Goal: Task Accomplishment & Management: Complete application form

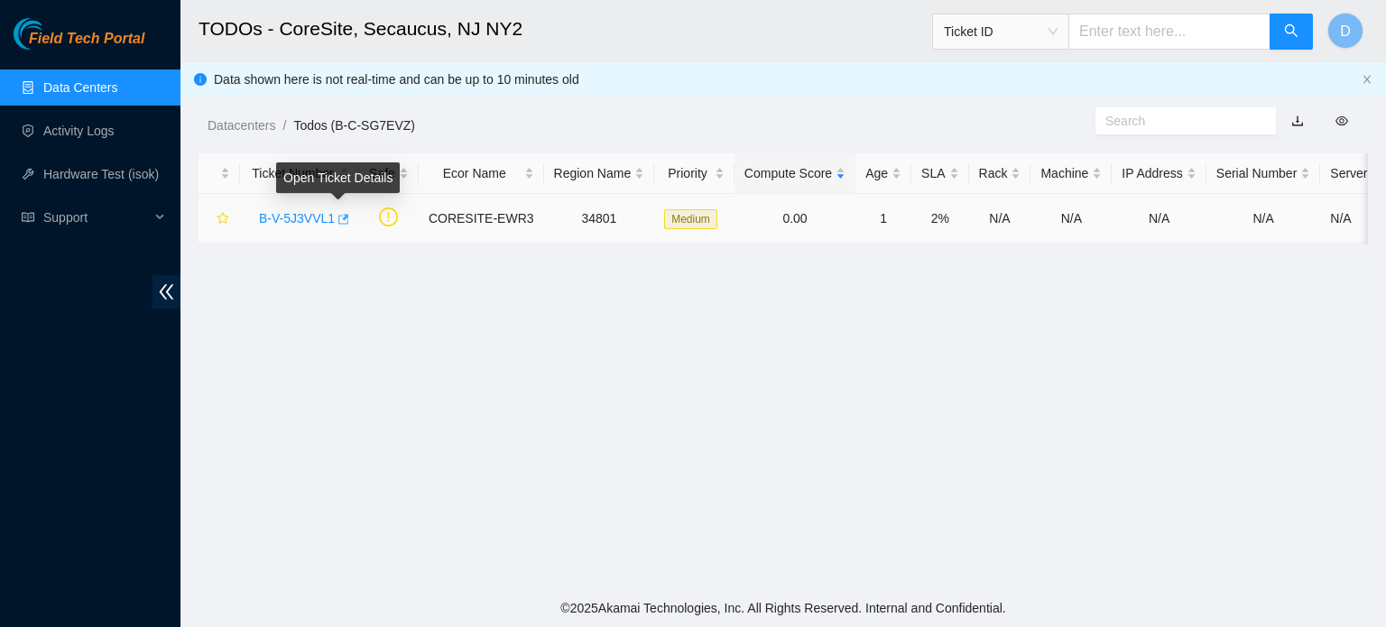
click at [339, 216] on icon "button" at bounding box center [342, 219] width 13 height 13
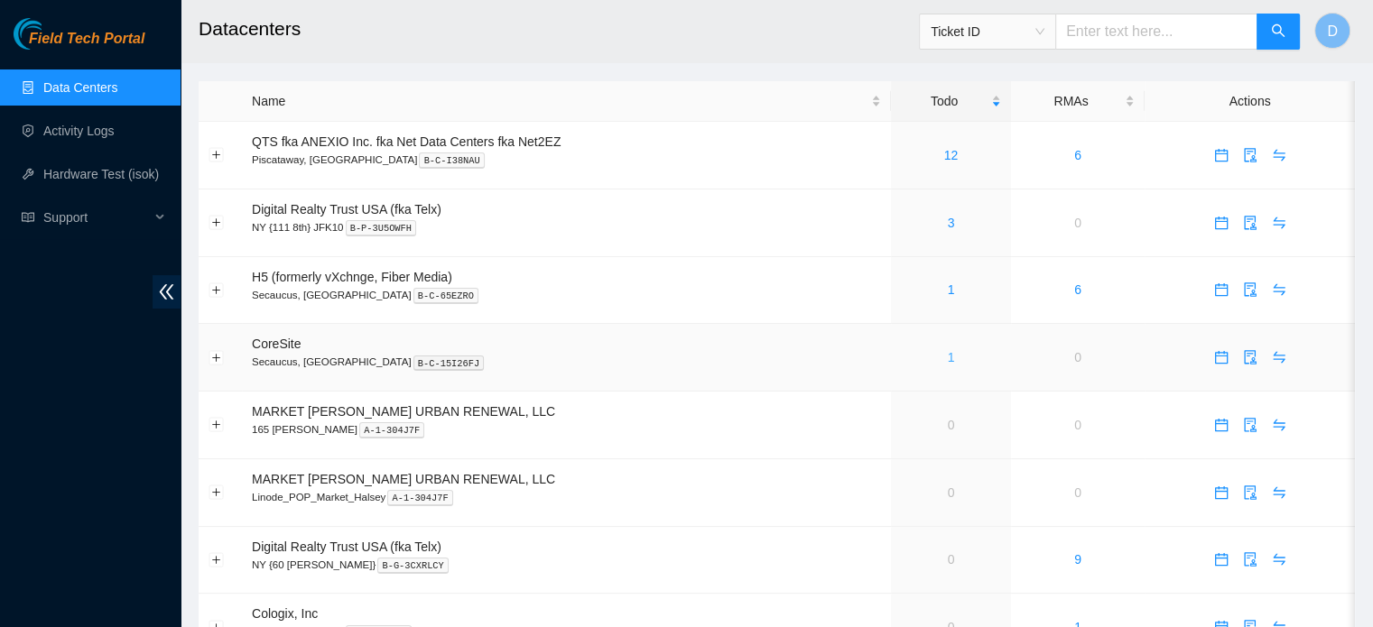
click at [948, 360] on link "1" at bounding box center [951, 357] width 7 height 14
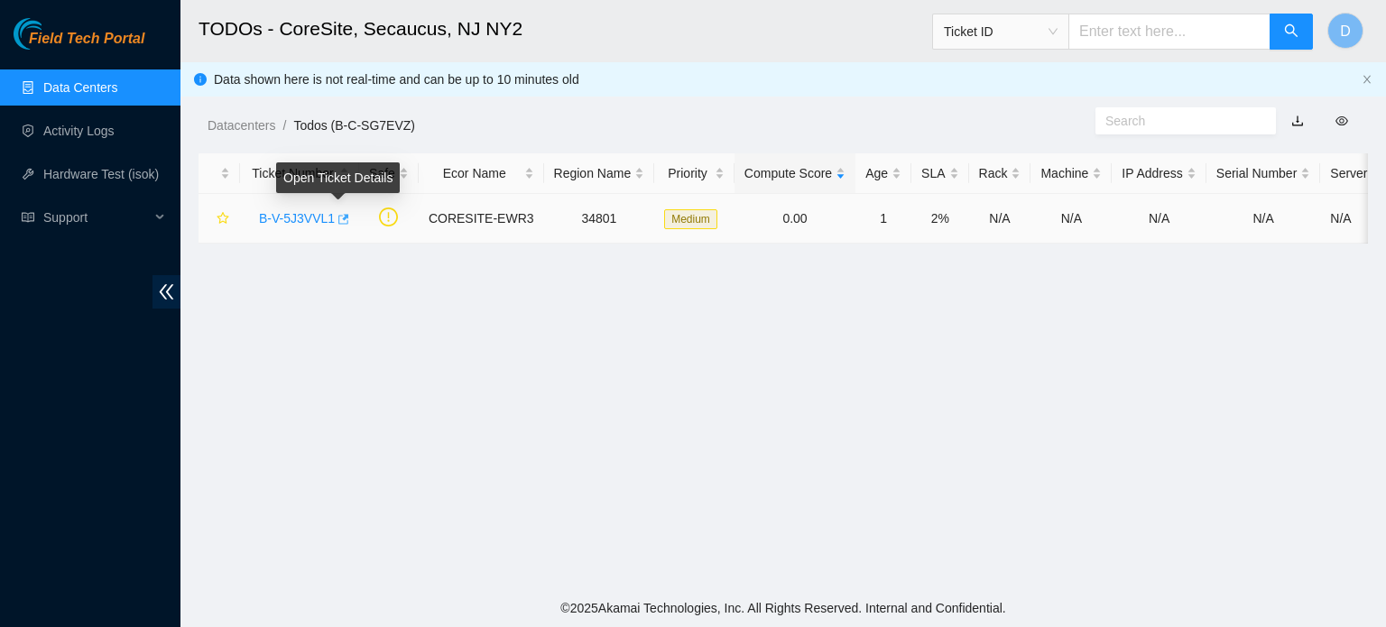
click at [339, 218] on icon "button" at bounding box center [343, 219] width 11 height 10
click at [117, 80] on link "Data Centers" at bounding box center [80, 87] width 74 height 14
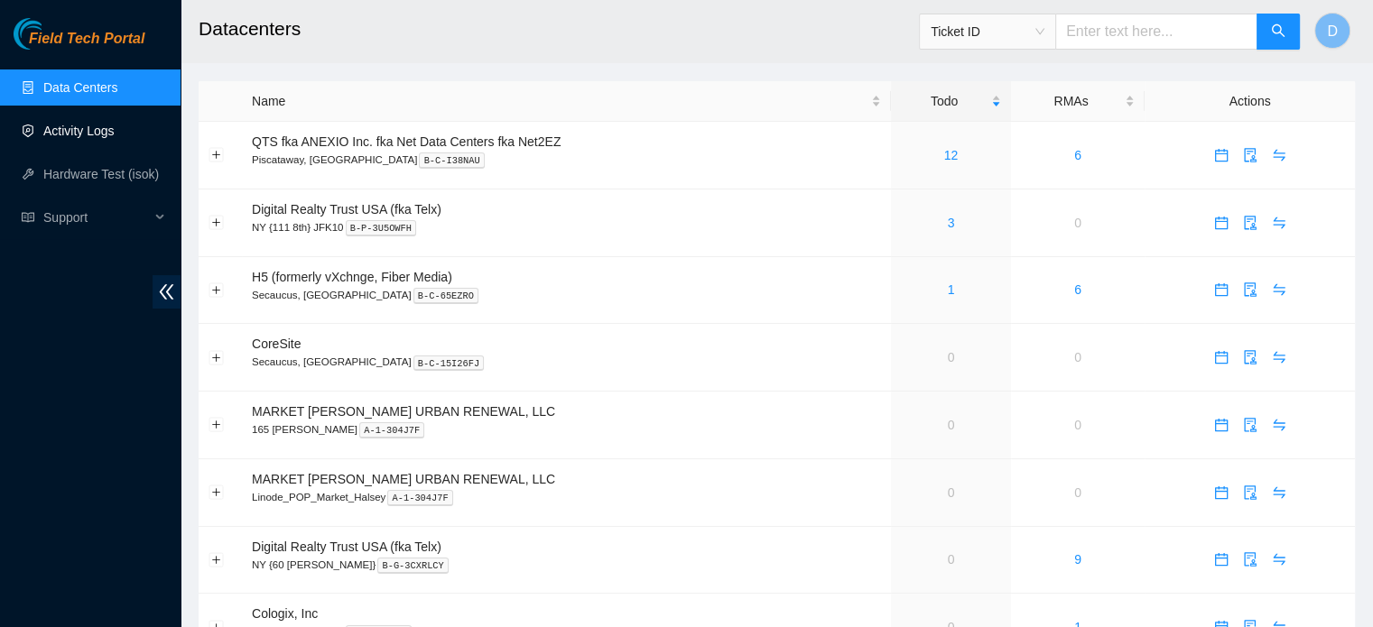
click at [87, 137] on link "Activity Logs" at bounding box center [78, 131] width 71 height 14
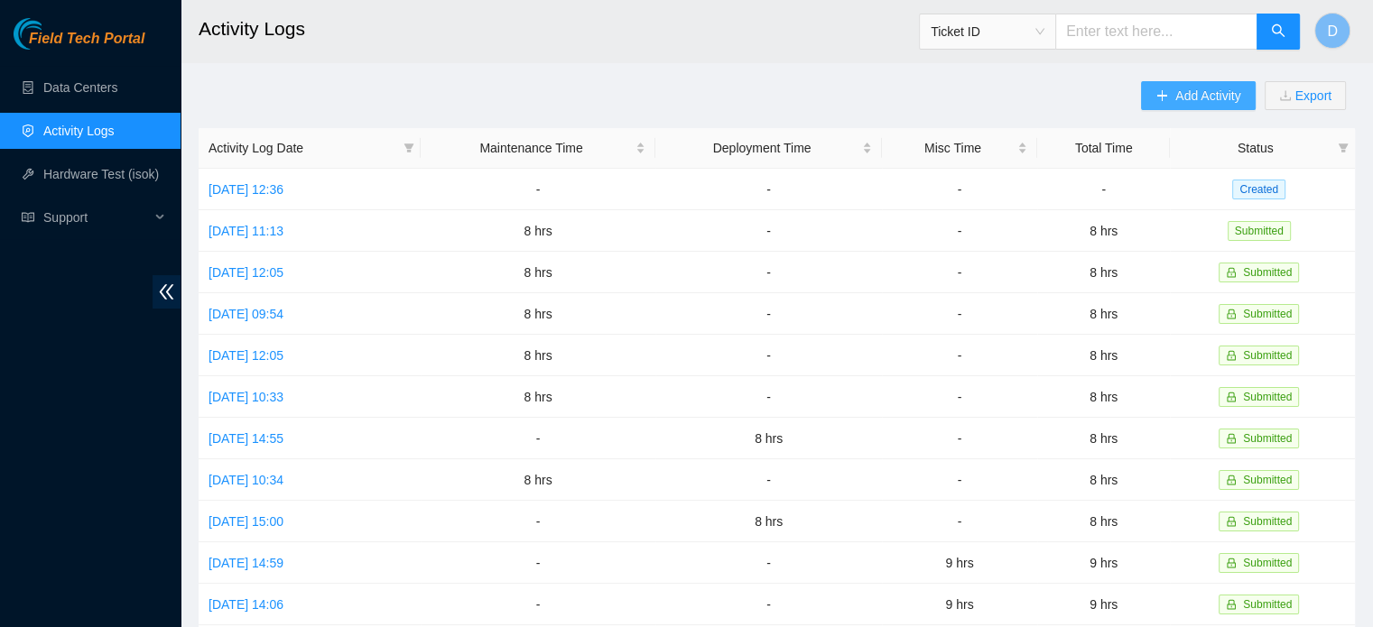
click at [1180, 107] on button "Add Activity" at bounding box center [1198, 95] width 114 height 29
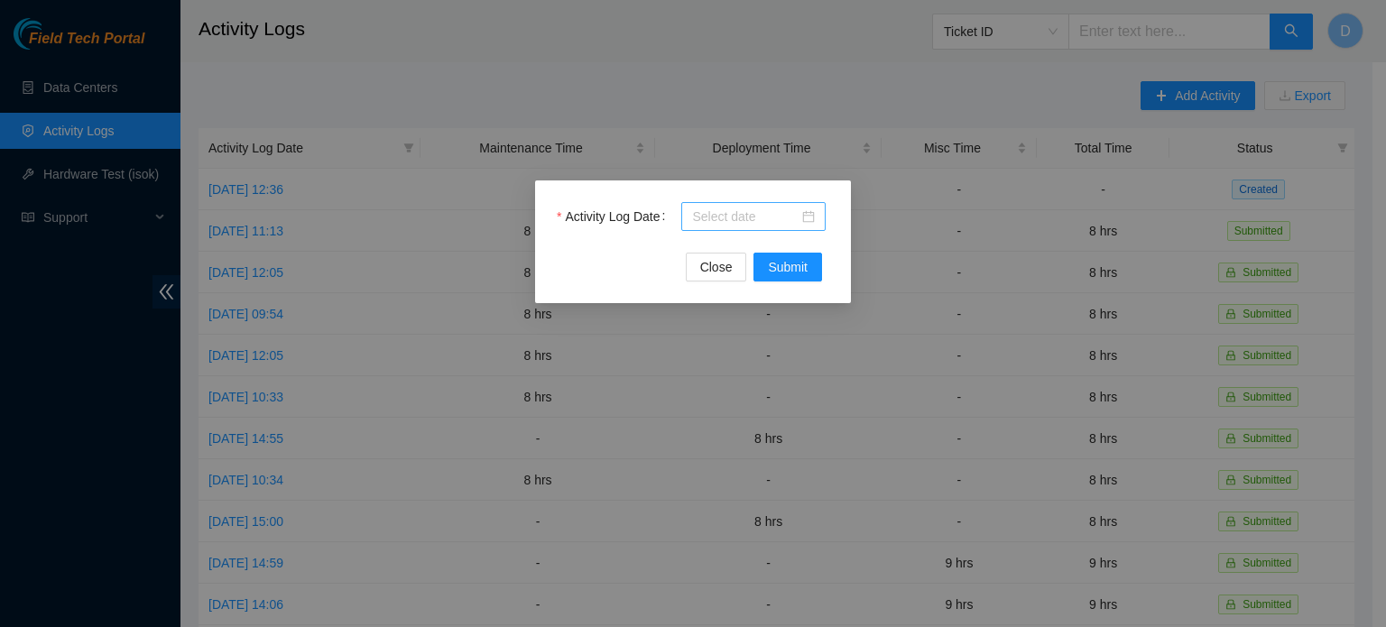
click at [815, 217] on div at bounding box center [753, 217] width 123 height 20
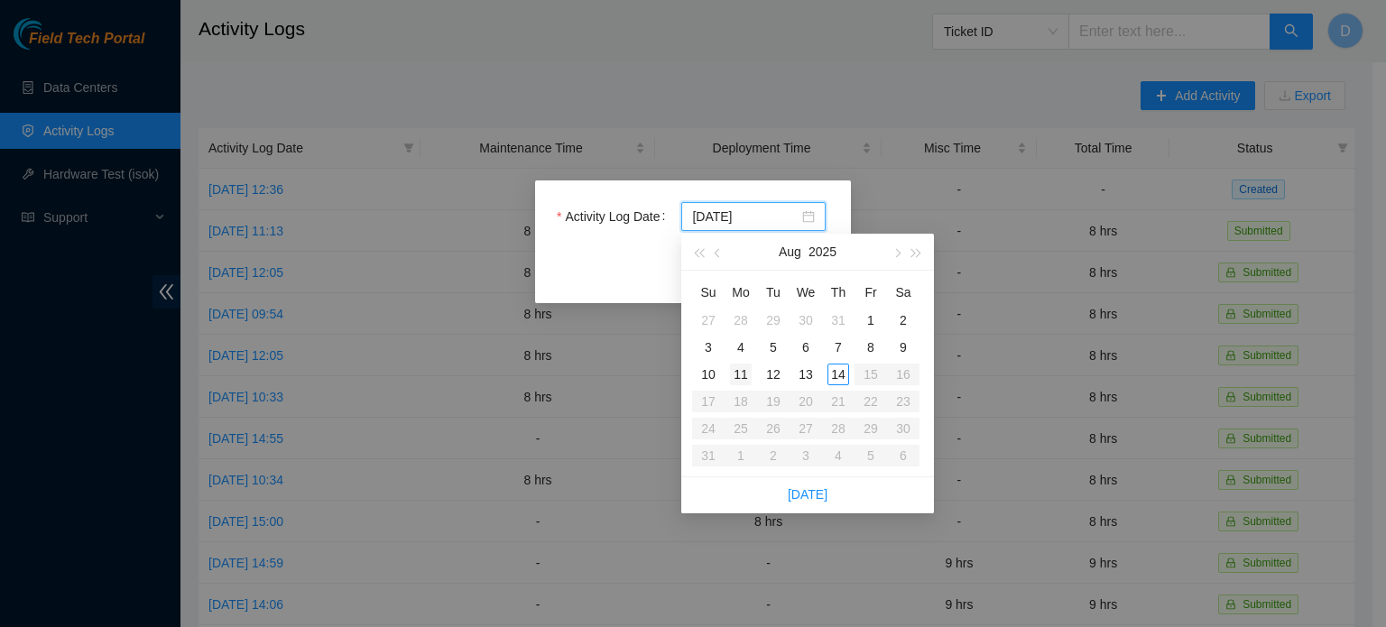
type input "2025-08-11"
click at [743, 371] on div "11" at bounding box center [741, 375] width 22 height 22
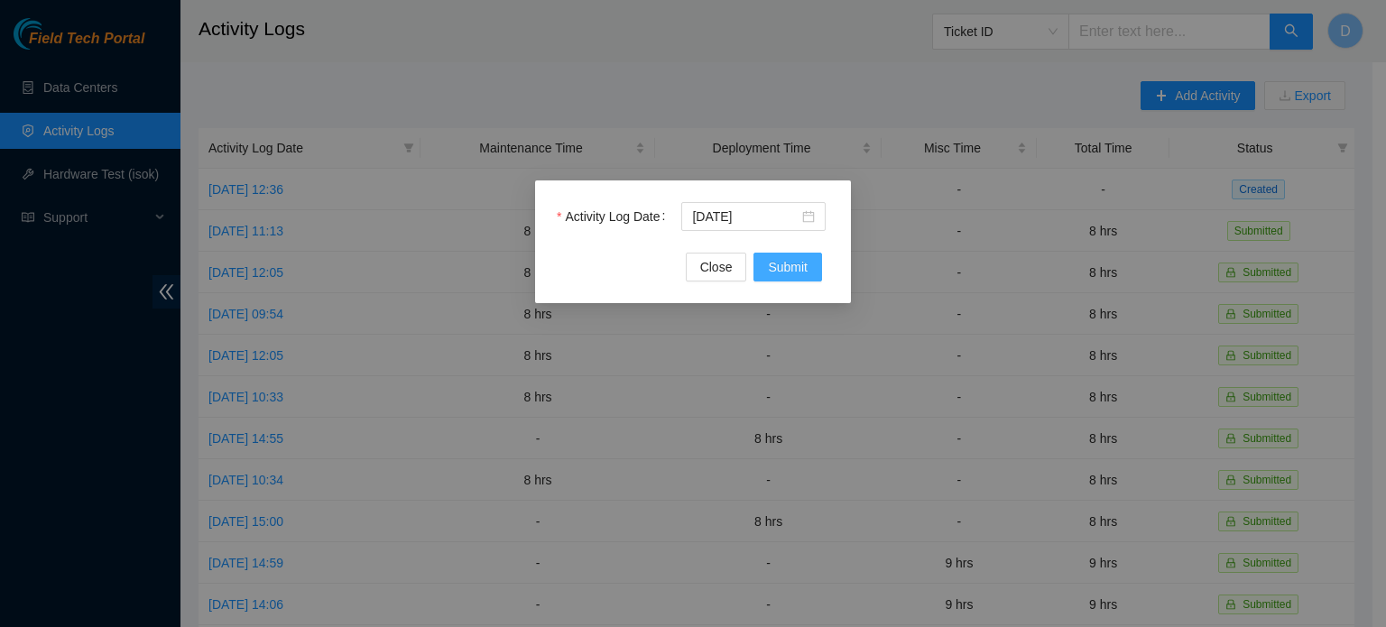
click at [780, 273] on span "Submit" at bounding box center [788, 267] width 40 height 20
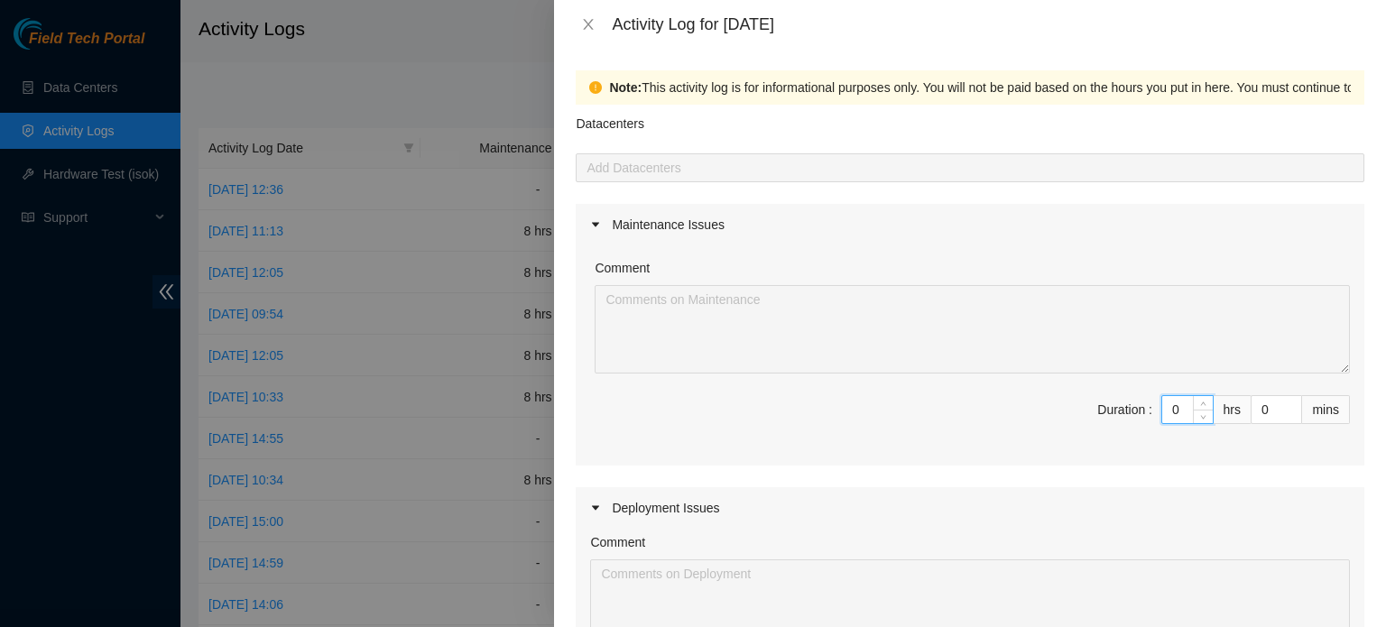
drag, startPoint x: 1168, startPoint y: 404, endPoint x: 1008, endPoint y: 367, distance: 164.0
click at [1024, 395] on span "Duration : 0 hrs 0 mins" at bounding box center [970, 420] width 760 height 51
type input "8"
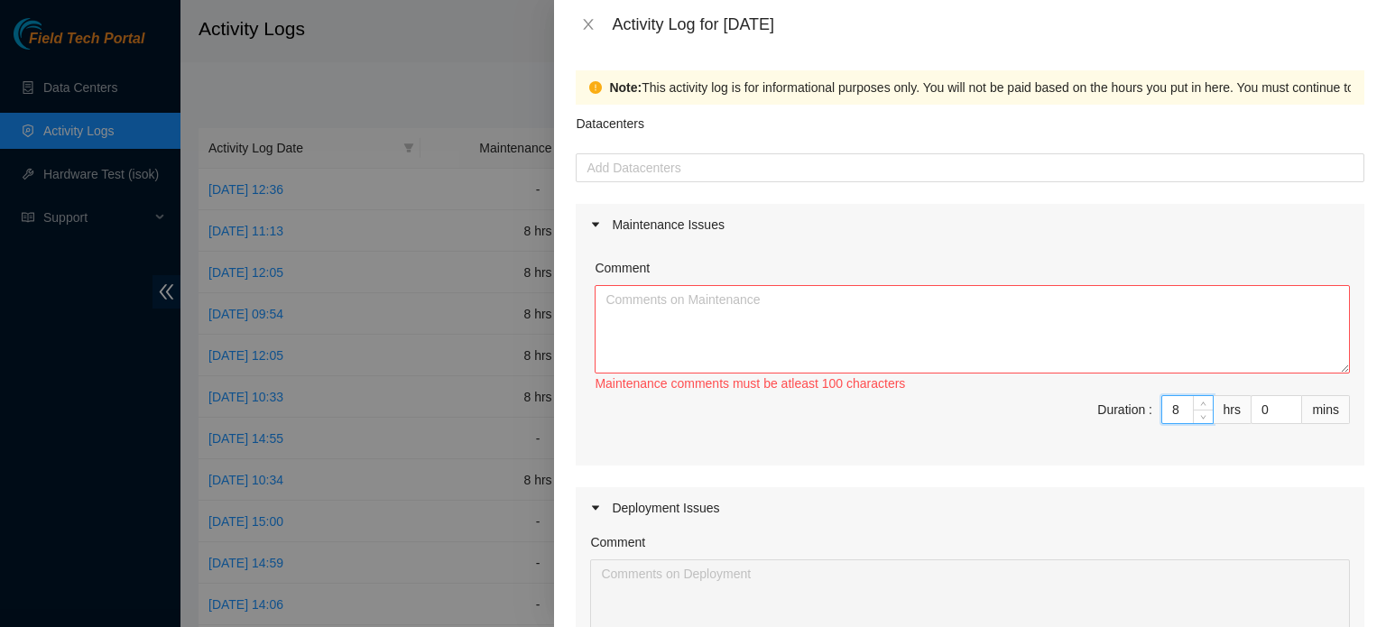
type input "8"
click at [789, 305] on textarea "Comment" at bounding box center [972, 329] width 755 height 88
type textarea "W"
drag, startPoint x: 625, startPoint y: 307, endPoint x: 608, endPoint y: 349, distance: 45.4
click at [608, 349] on textarea "Socrted a" at bounding box center [972, 329] width 755 height 88
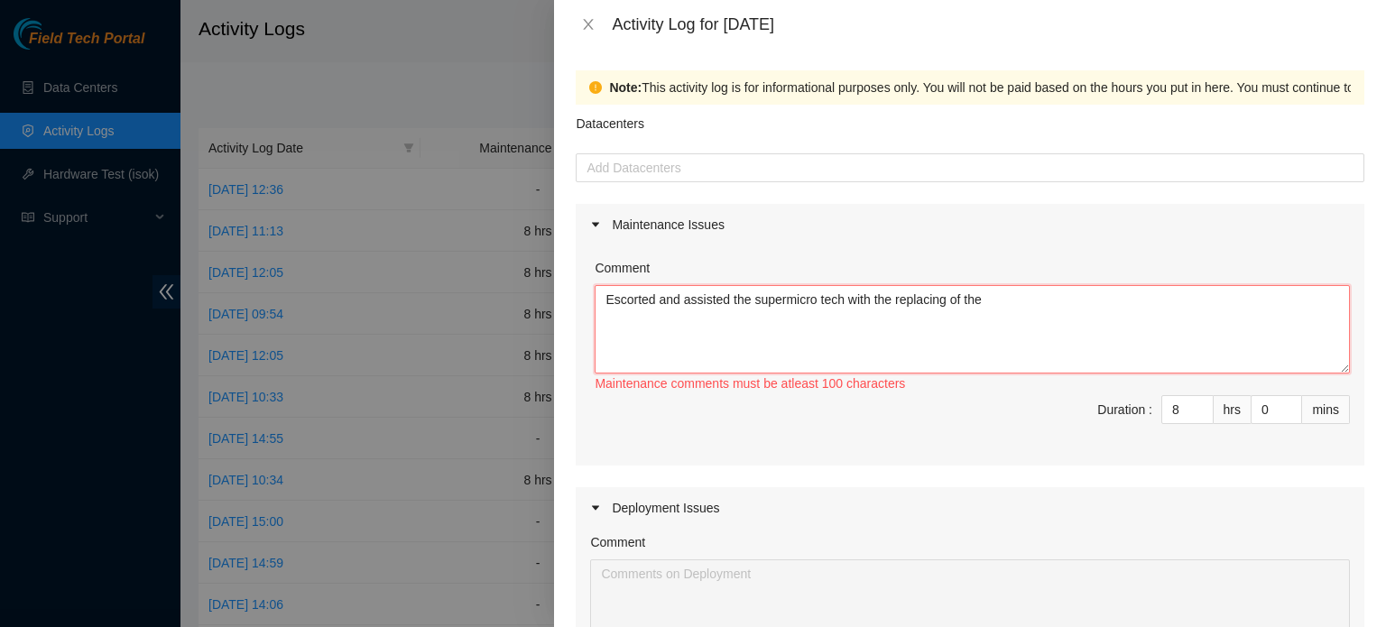
paste textarea "Retimer Card Replacements"
click at [1070, 309] on textarea "Escorted and assisted the supermicro tech with the replacing of the Retimer Car…" at bounding box center [972, 329] width 755 height 88
click at [1062, 300] on textarea "Escorted and assisted the supermicro tech with the replacing of the Retimer Car…" at bounding box center [972, 329] width 755 height 88
drag, startPoint x: 1061, startPoint y: 299, endPoint x: 1173, endPoint y: 292, distance: 112.1
click at [1173, 292] on textarea "Escorted and assisted the supermicro tech with the replacing of the Retimer Car…" at bounding box center [972, 329] width 755 height 88
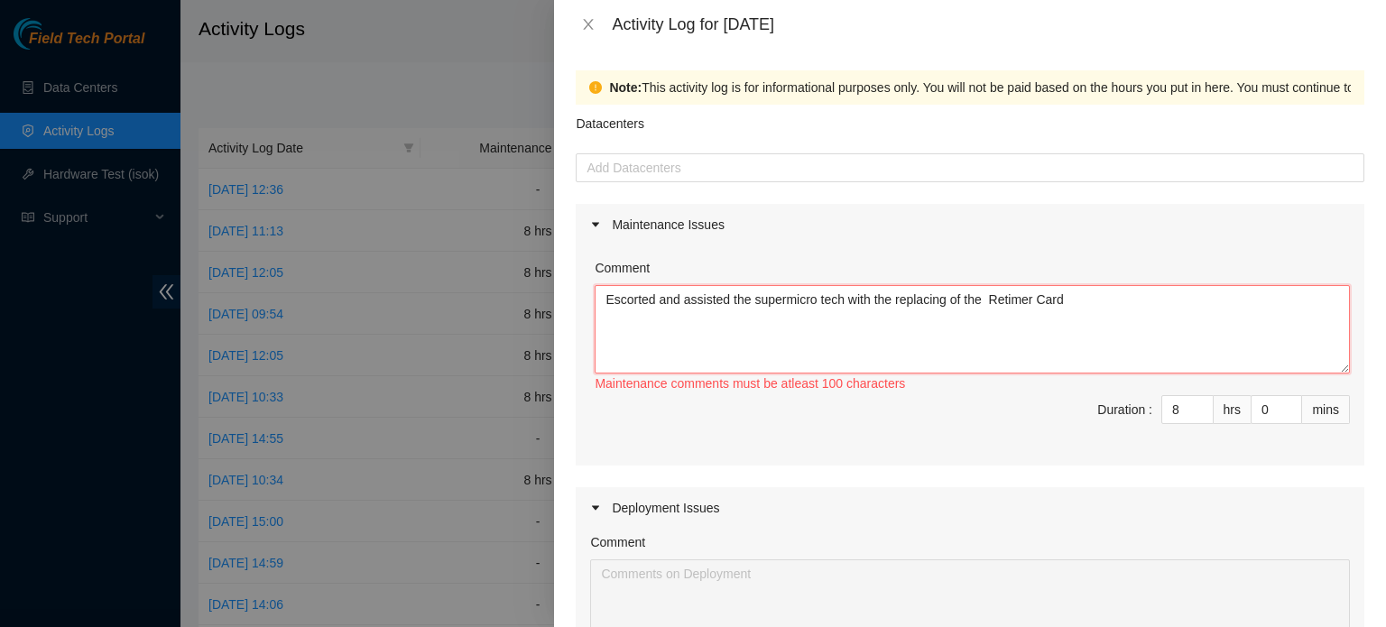
click at [986, 300] on textarea "Escorted and assisted the supermicro tech with the replacing of the Retimer Card" at bounding box center [972, 329] width 755 height 88
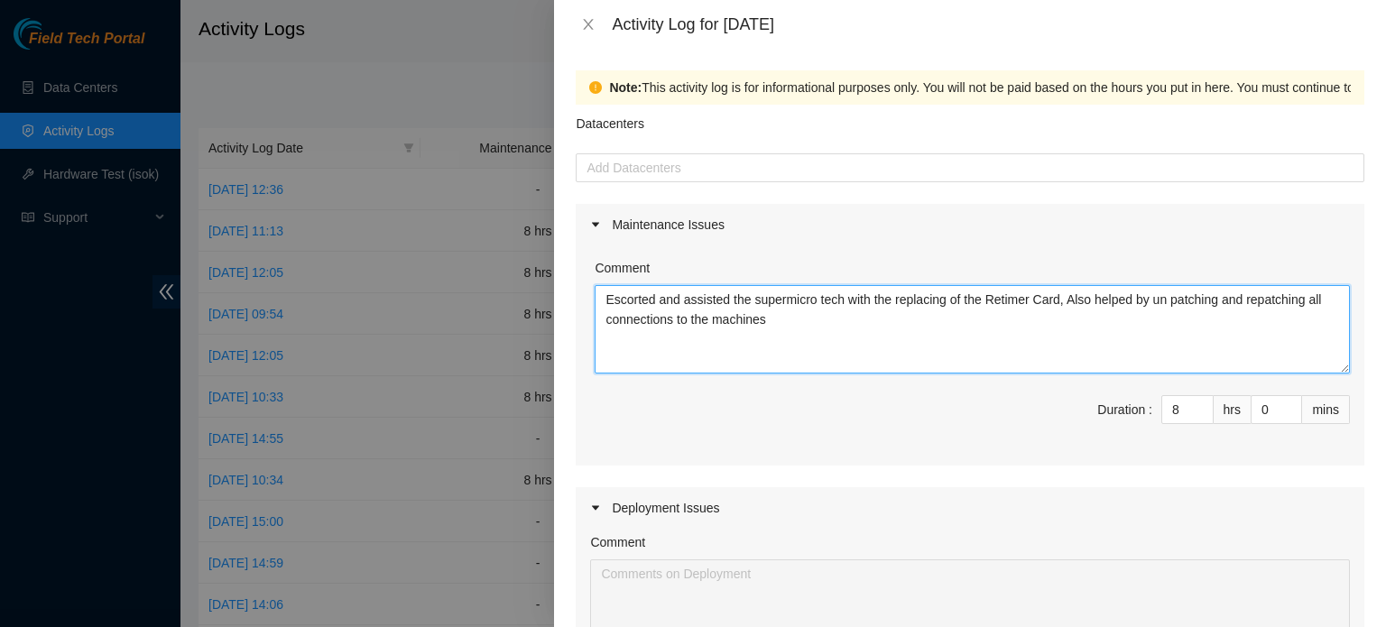
drag, startPoint x: 1001, startPoint y: 295, endPoint x: 926, endPoint y: 347, distance: 91.4
click at [926, 347] on textarea "Escorted and assisted the supermicro tech with the replacing of the Retimer Car…" at bounding box center [972, 329] width 755 height 88
click at [726, 372] on textarea "Escorted and assisted the supermicro tech with the replacing of the Retimer Car…" at bounding box center [972, 329] width 755 height 88
click at [764, 324] on textarea "Escorted and assisted the supermicro tech with the replacing of the Retimer Car…" at bounding box center [972, 329] width 755 height 88
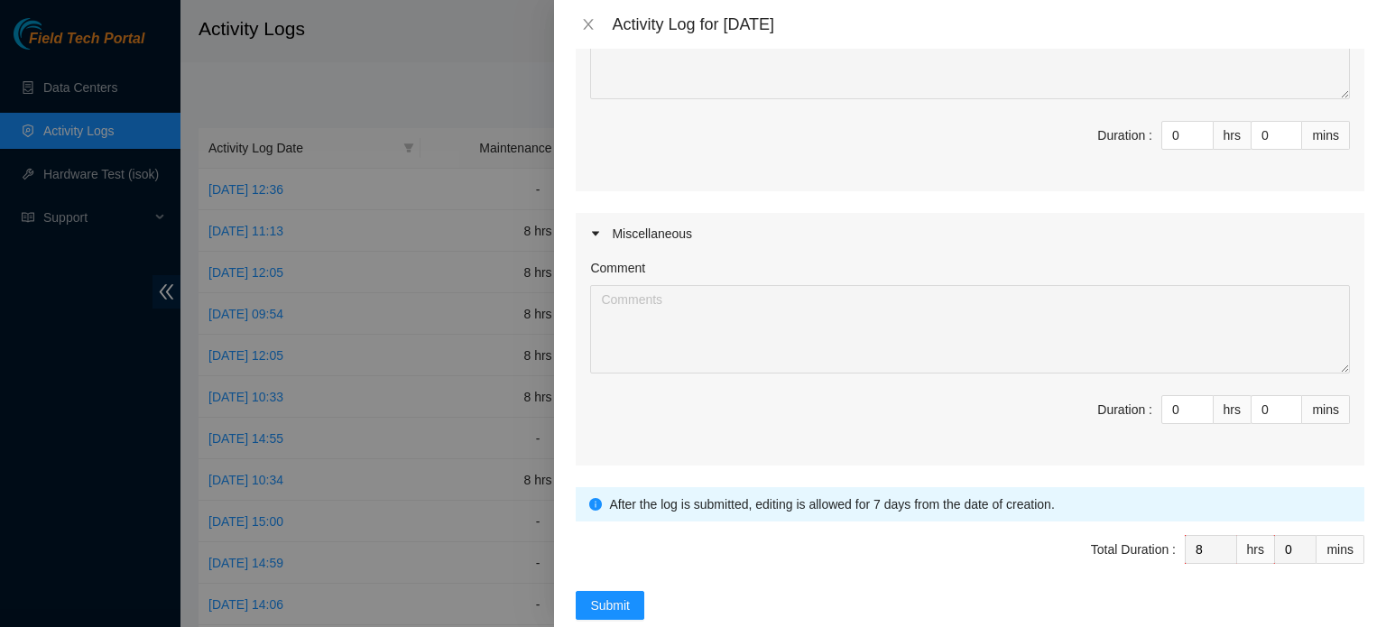
scroll to position [580, 0]
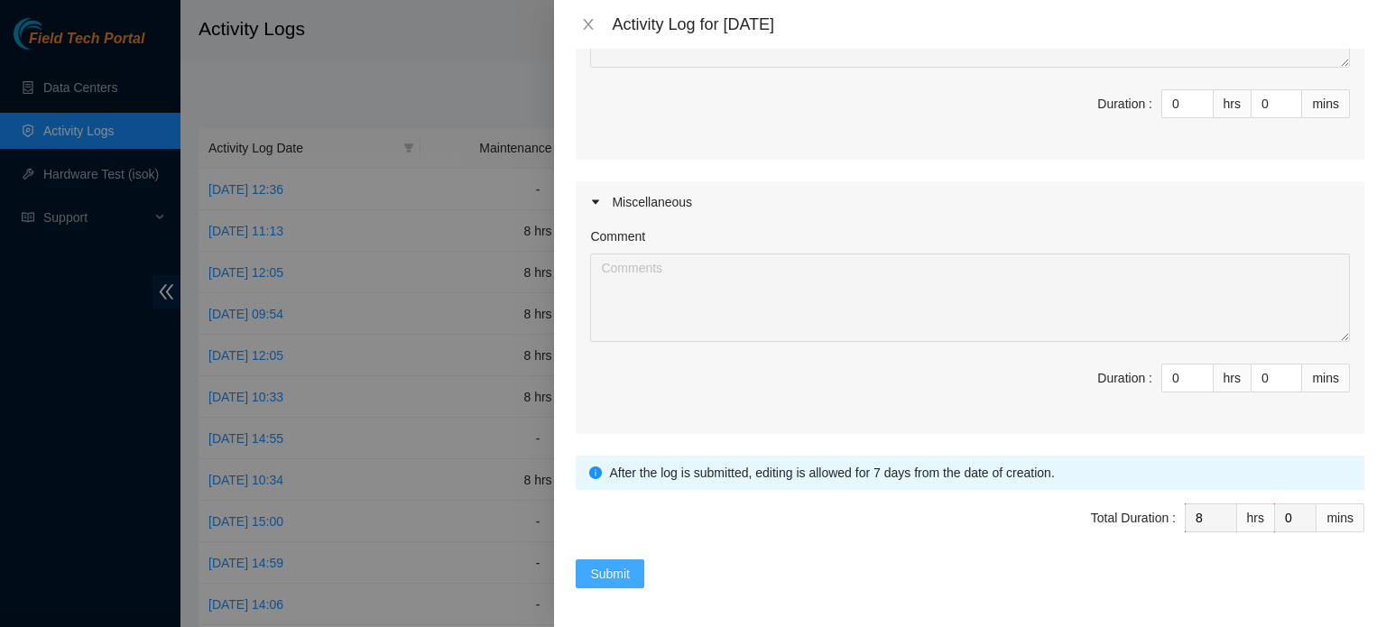
type textarea "Escorted and assisted the supermicro tech with the replacing of the Retimer Car…"
click at [604, 569] on span "Submit" at bounding box center [610, 574] width 40 height 20
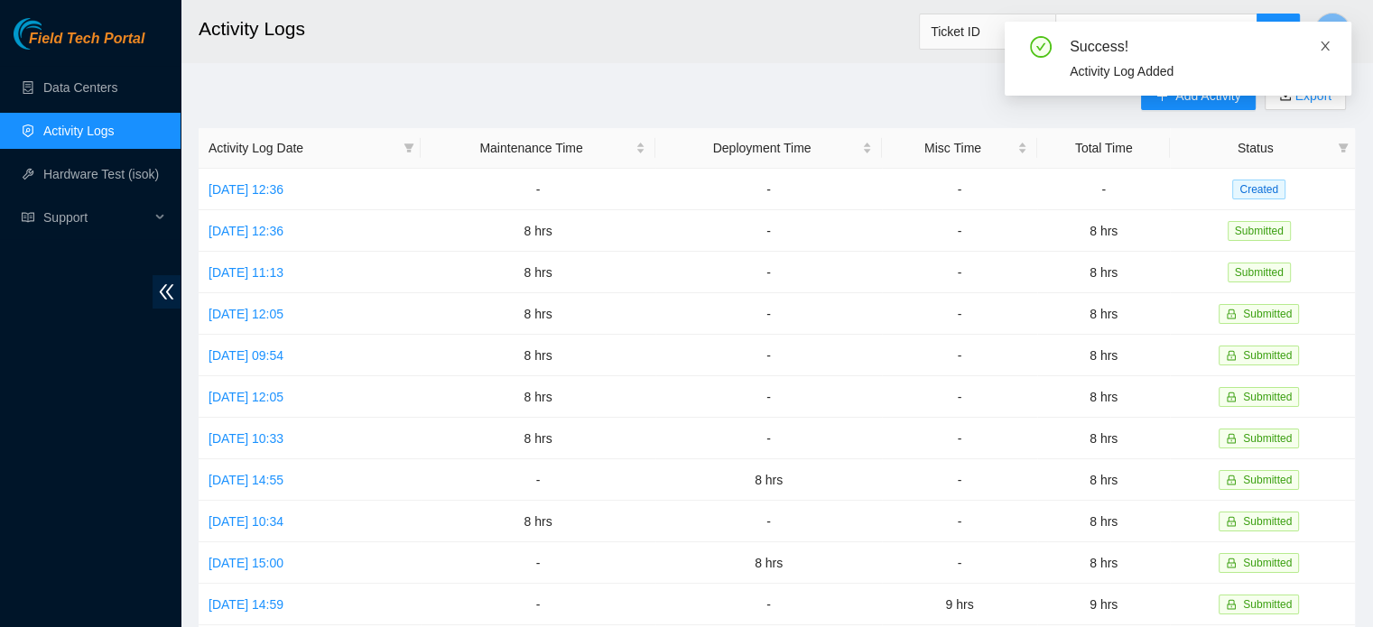
click at [1325, 42] on icon "close" at bounding box center [1325, 46] width 13 height 13
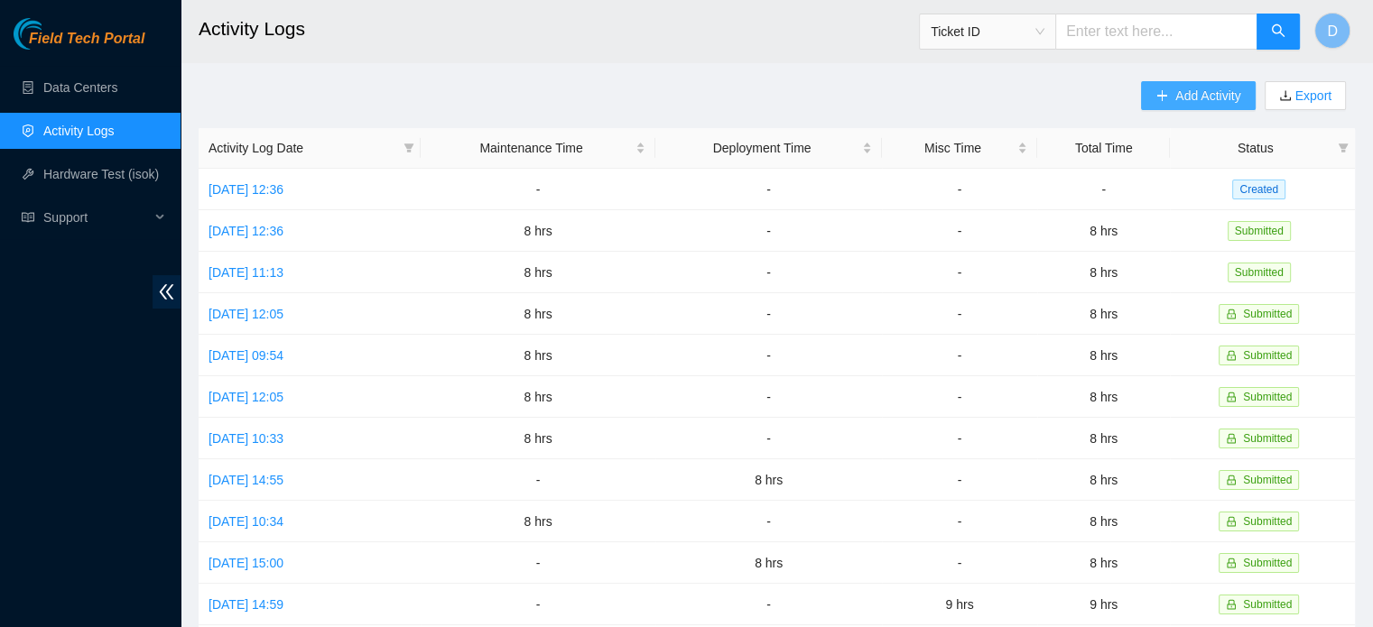
click at [1181, 97] on span "Add Activity" at bounding box center [1207, 96] width 65 height 20
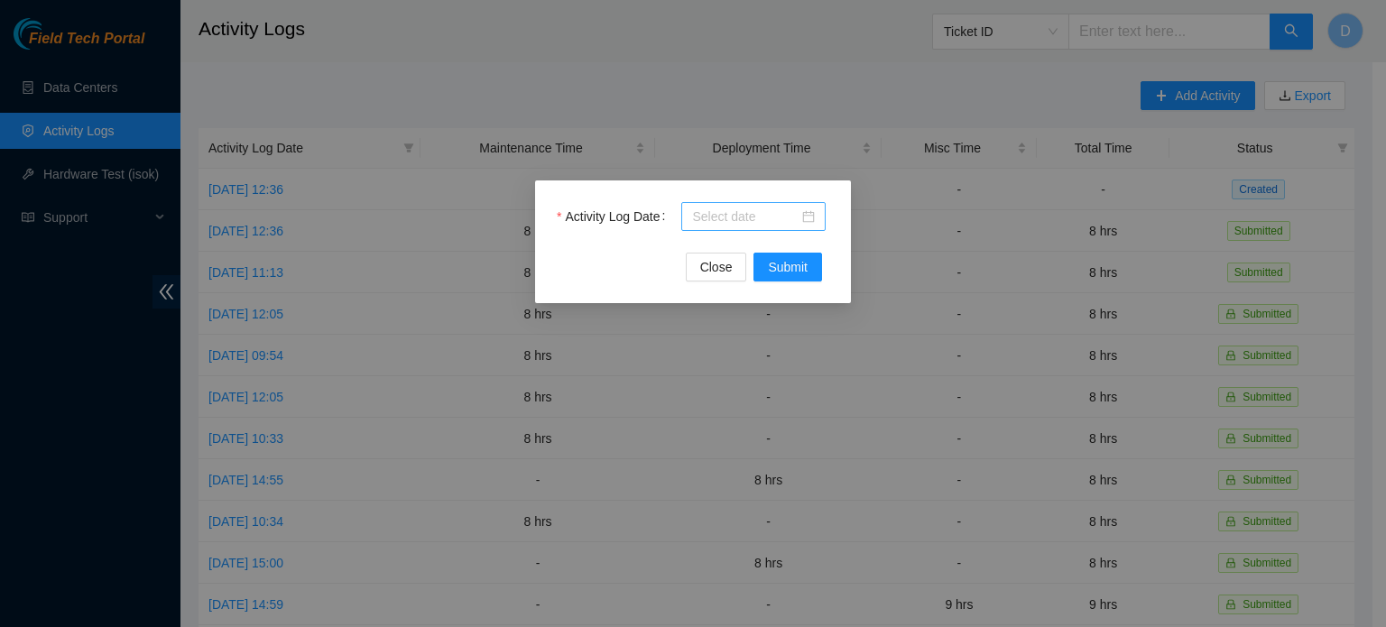
click at [808, 214] on div at bounding box center [753, 217] width 123 height 20
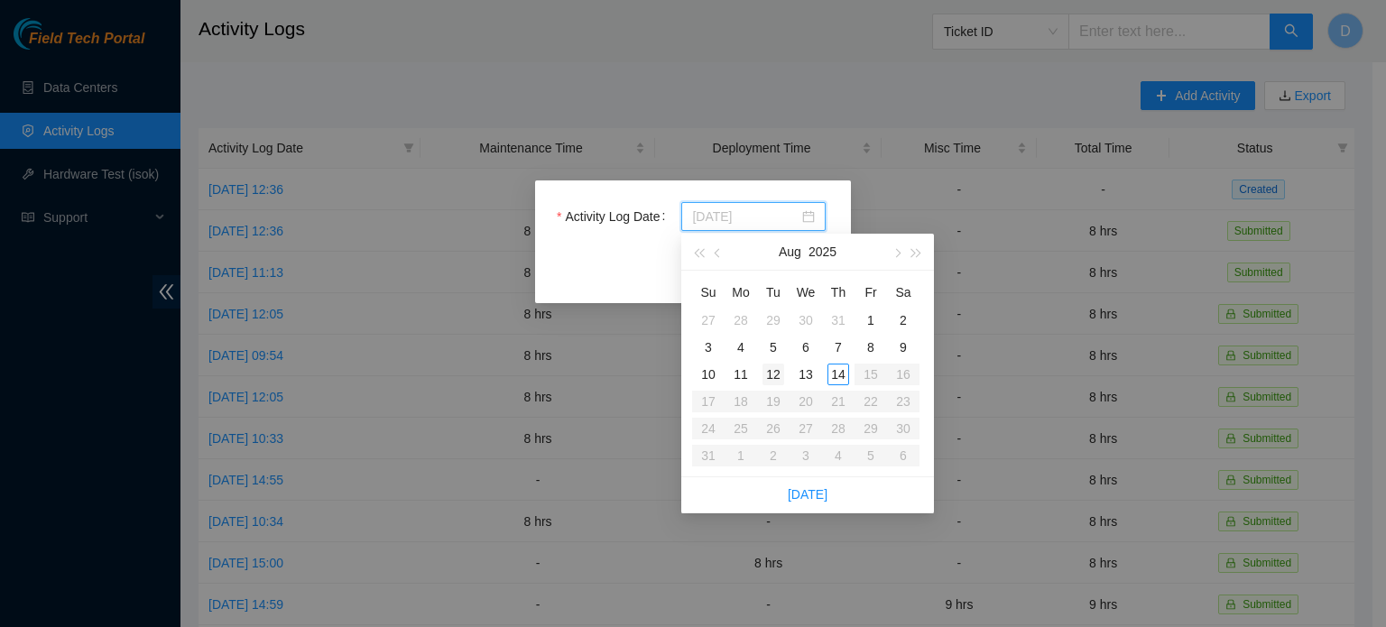
type input "2025-08-12"
click at [769, 376] on div "12" at bounding box center [774, 375] width 22 height 22
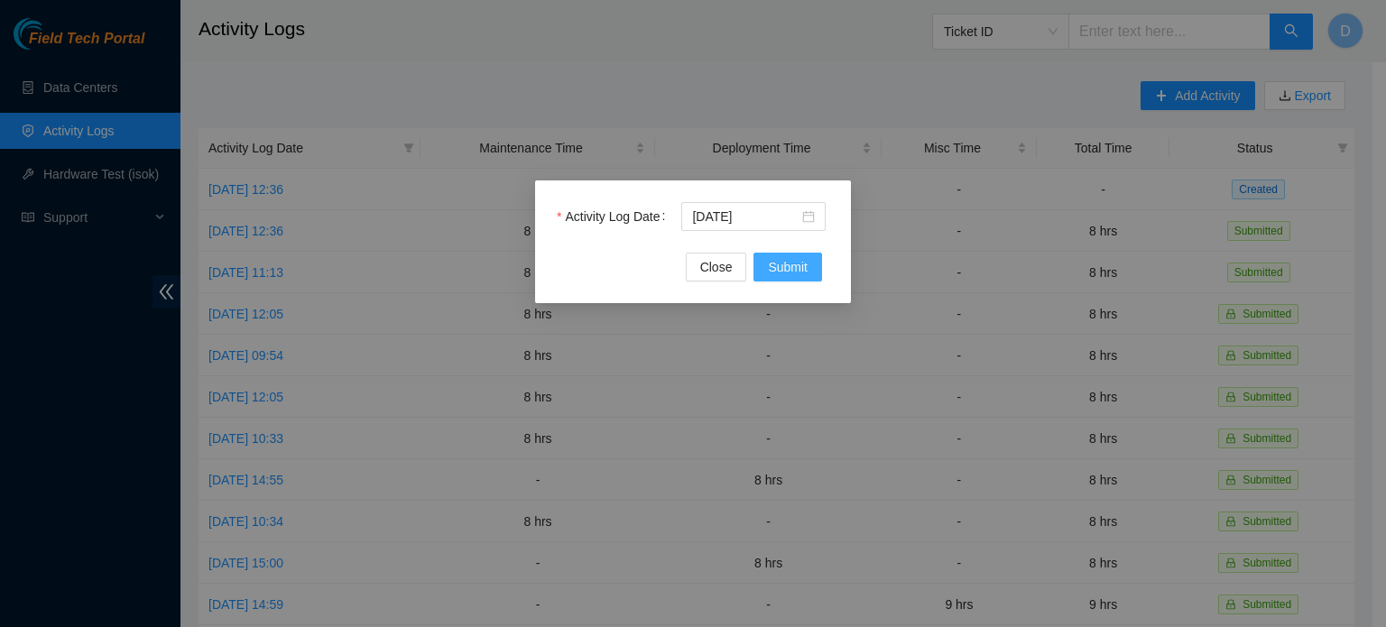
click at [783, 268] on span "Submit" at bounding box center [788, 267] width 40 height 20
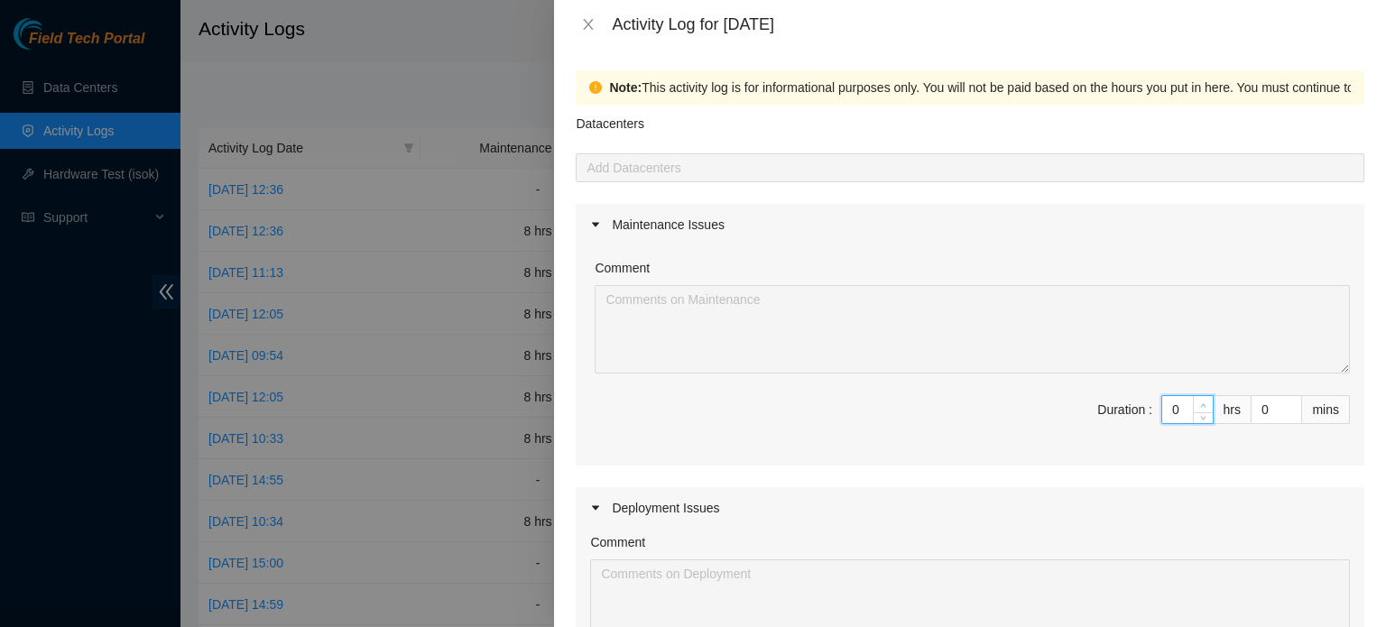
drag, startPoint x: 1159, startPoint y: 403, endPoint x: 1195, endPoint y: 408, distance: 36.4
click at [1192, 408] on div "0" at bounding box center [1188, 409] width 52 height 29
type input "8"
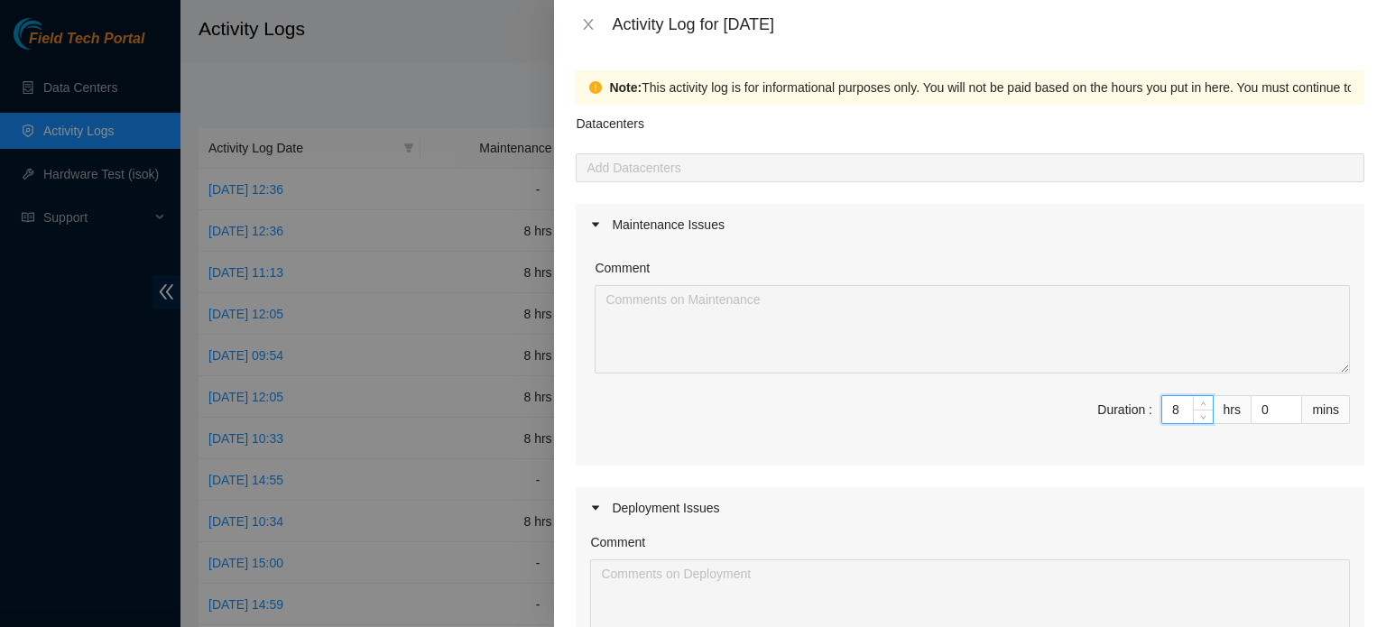
scroll to position [0, 0]
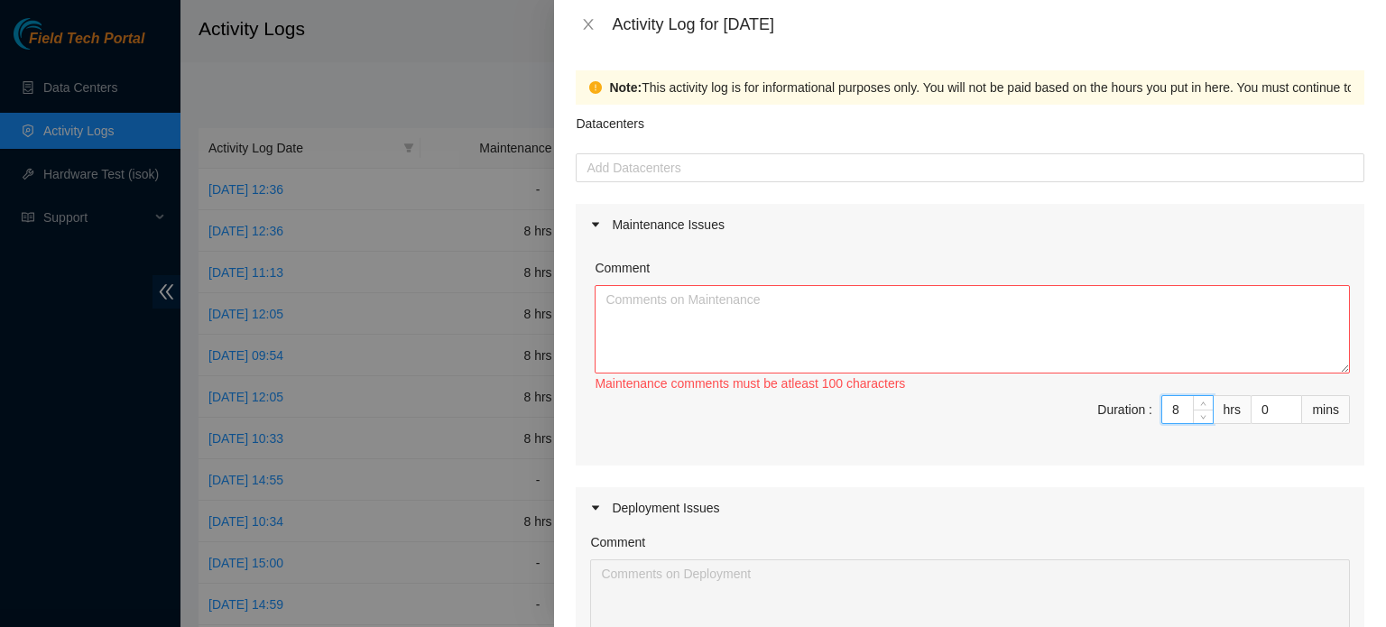
type input "8"
click at [885, 313] on textarea "Comment" at bounding box center [972, 329] width 755 height 88
paste textarea "Escorted and assisted the supermicro tech with the replacing of the Retimer Car…"
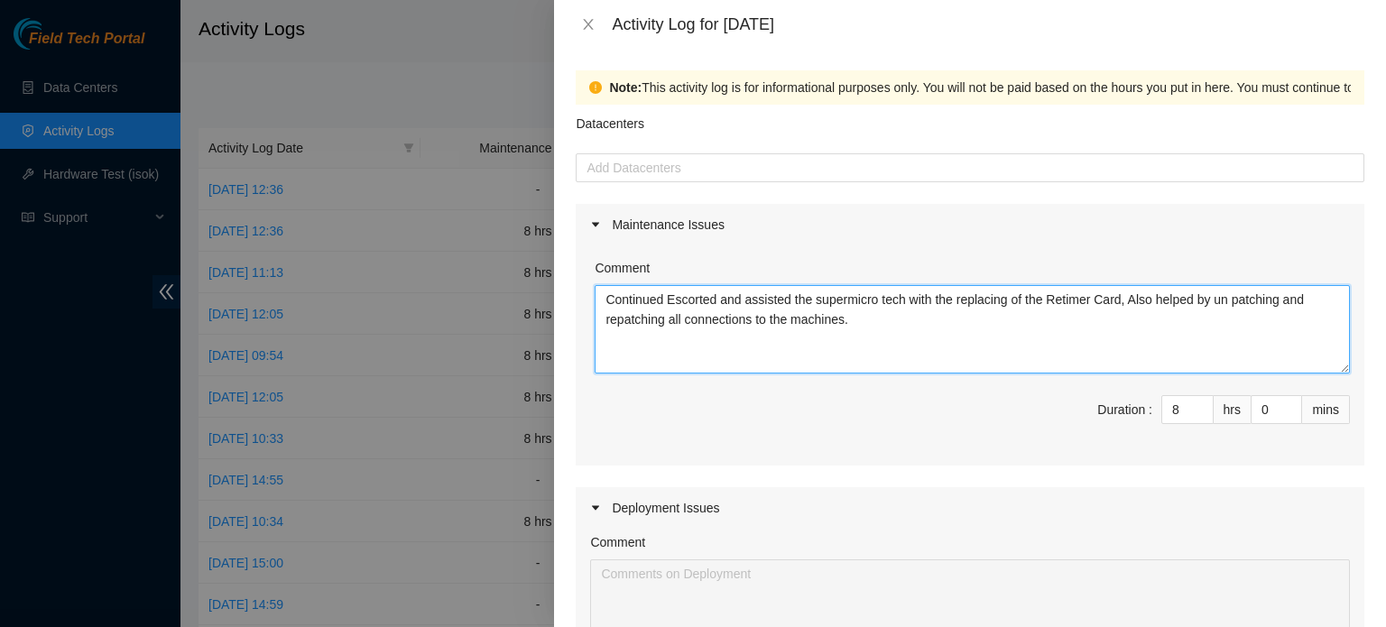
click at [712, 292] on textarea "Continued Escorted and assisted the supermicro tech with the replacing of the R…" at bounding box center [972, 329] width 755 height 88
click at [704, 160] on div at bounding box center [970, 168] width 780 height 22
type textarea "Continued Escorting and assisting the supermicro tech with the replacing of the…"
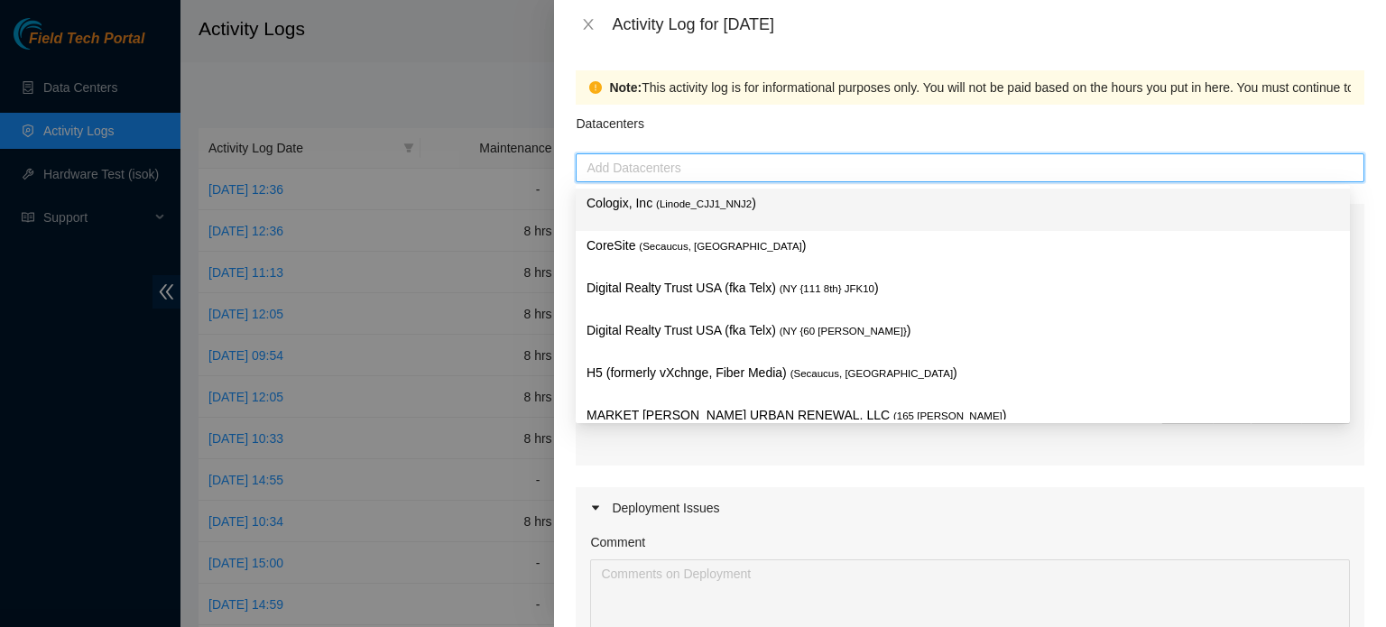
click at [686, 206] on span "( Linode_CJJ1_NNJ2" at bounding box center [704, 204] width 96 height 11
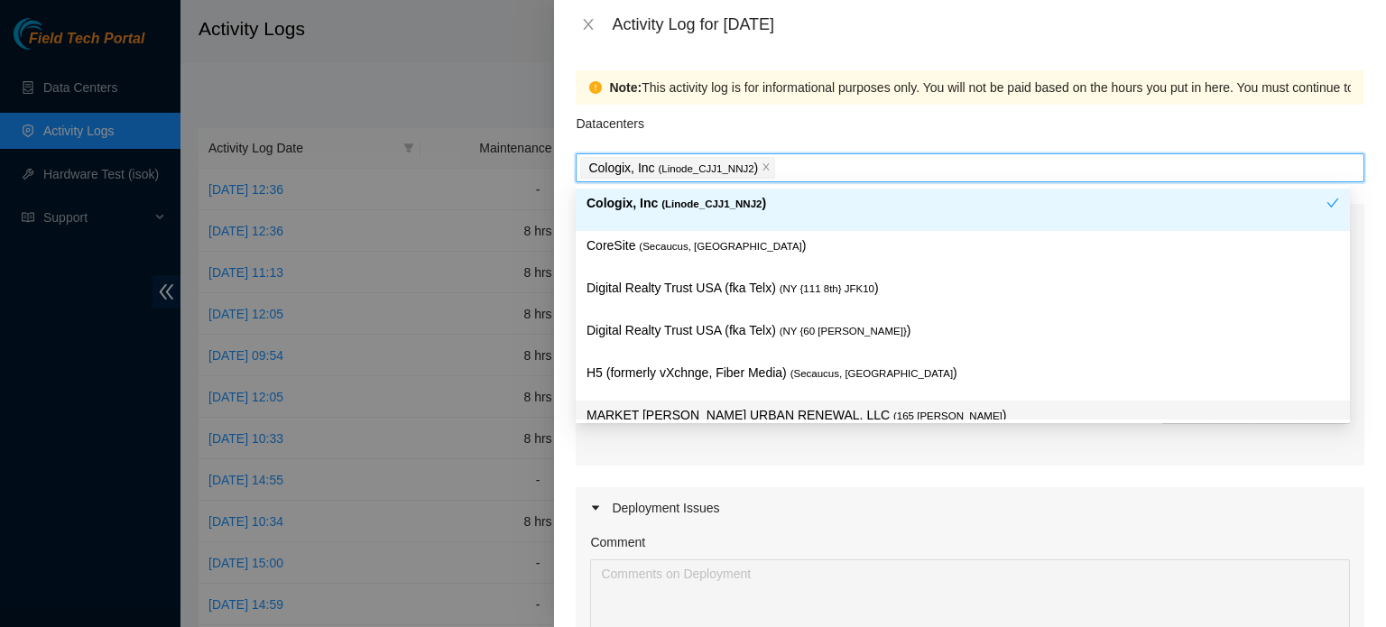
click at [841, 504] on div "Deployment Issues" at bounding box center [970, 508] width 789 height 42
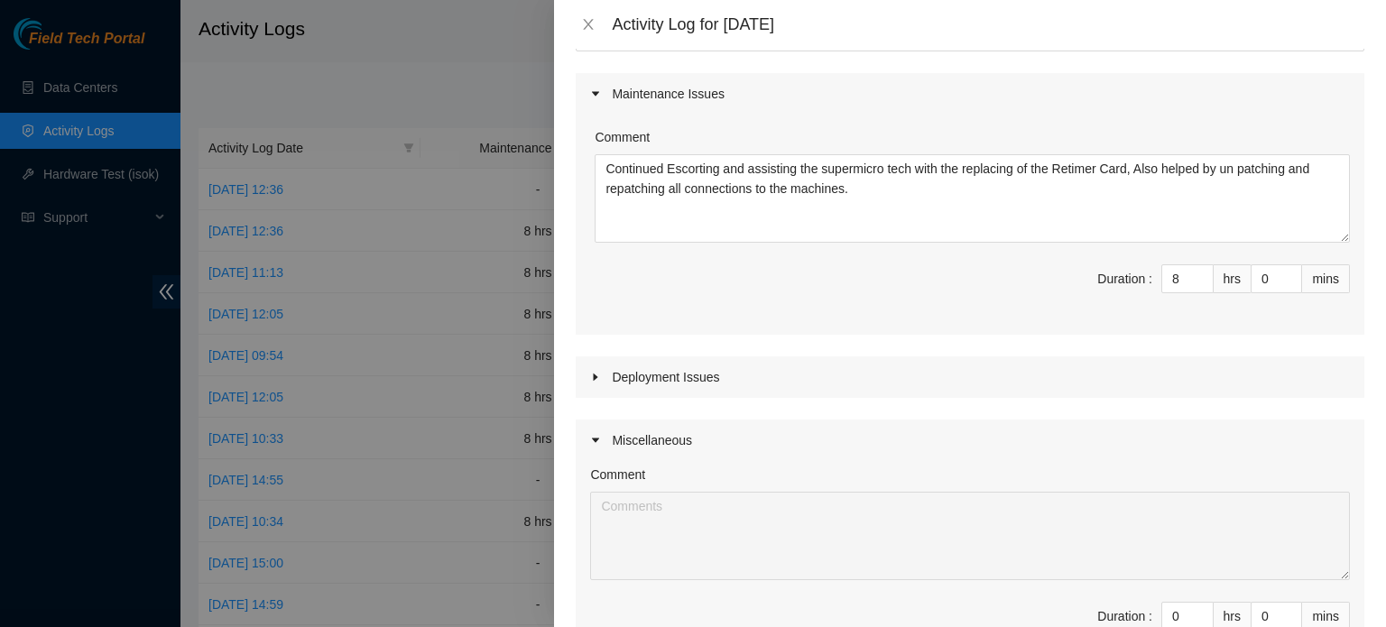
scroll to position [370, 0]
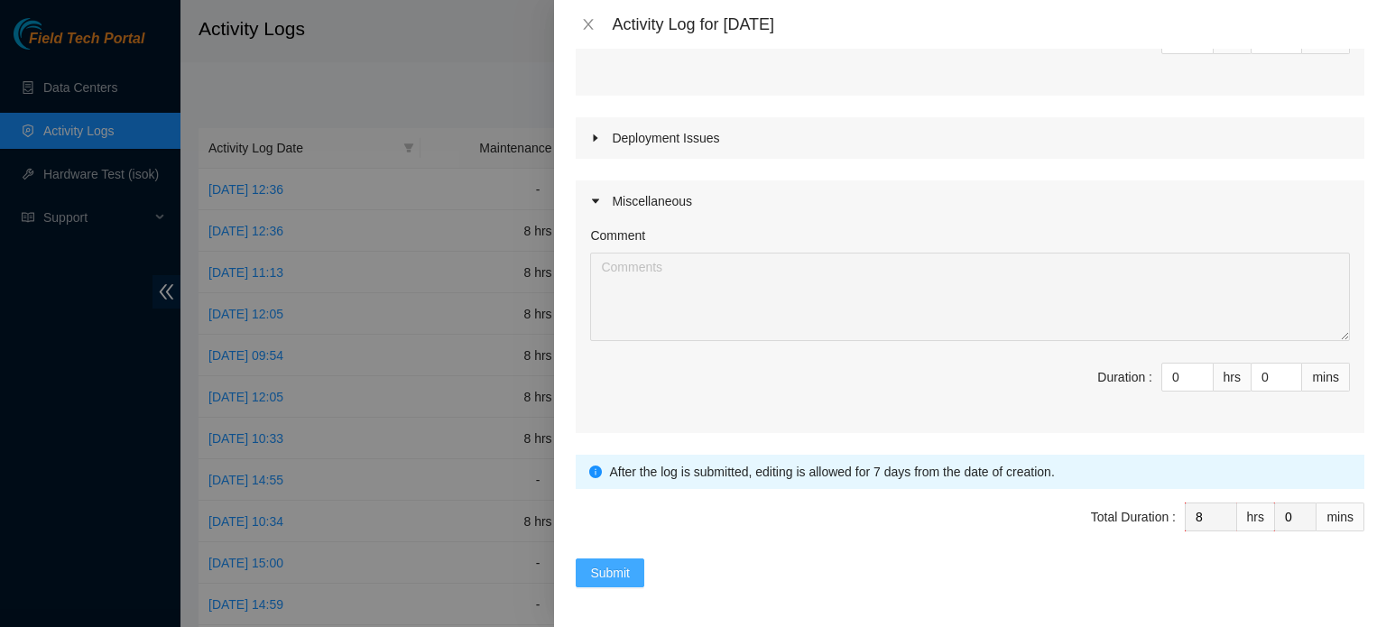
click at [610, 563] on span "Submit" at bounding box center [610, 573] width 40 height 20
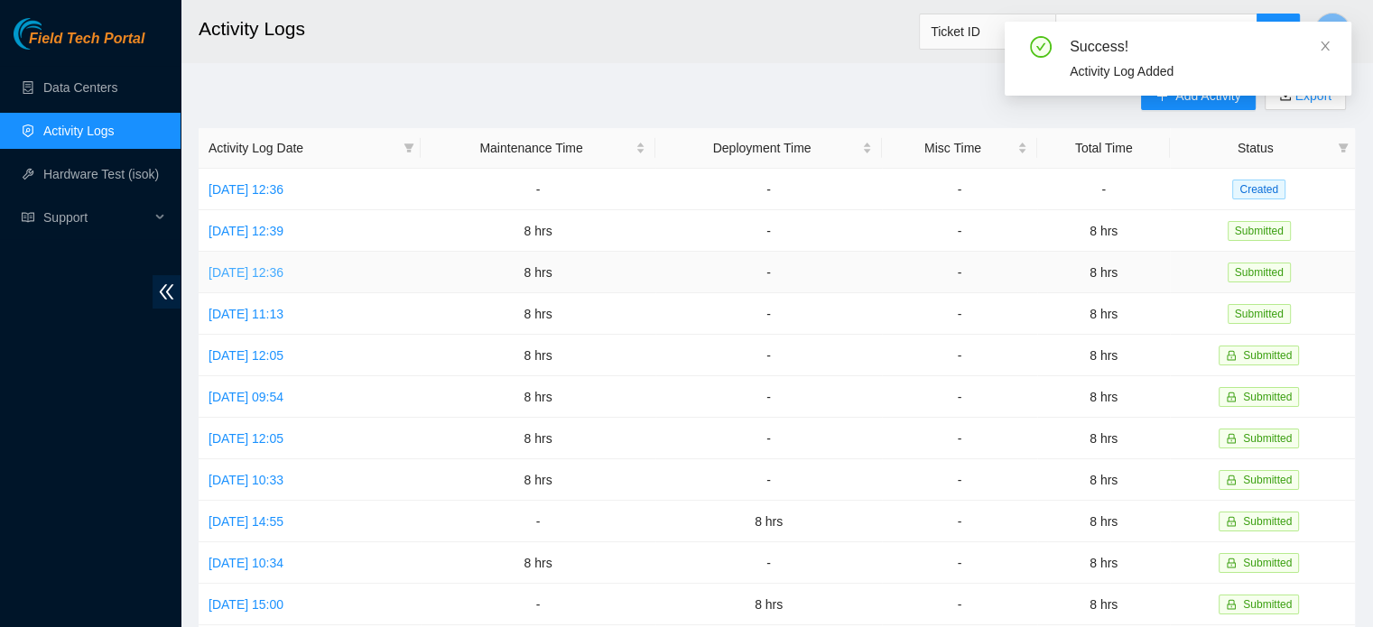
click at [283, 265] on link "Mon, 11 Aug 2025 12:36" at bounding box center [245, 272] width 75 height 14
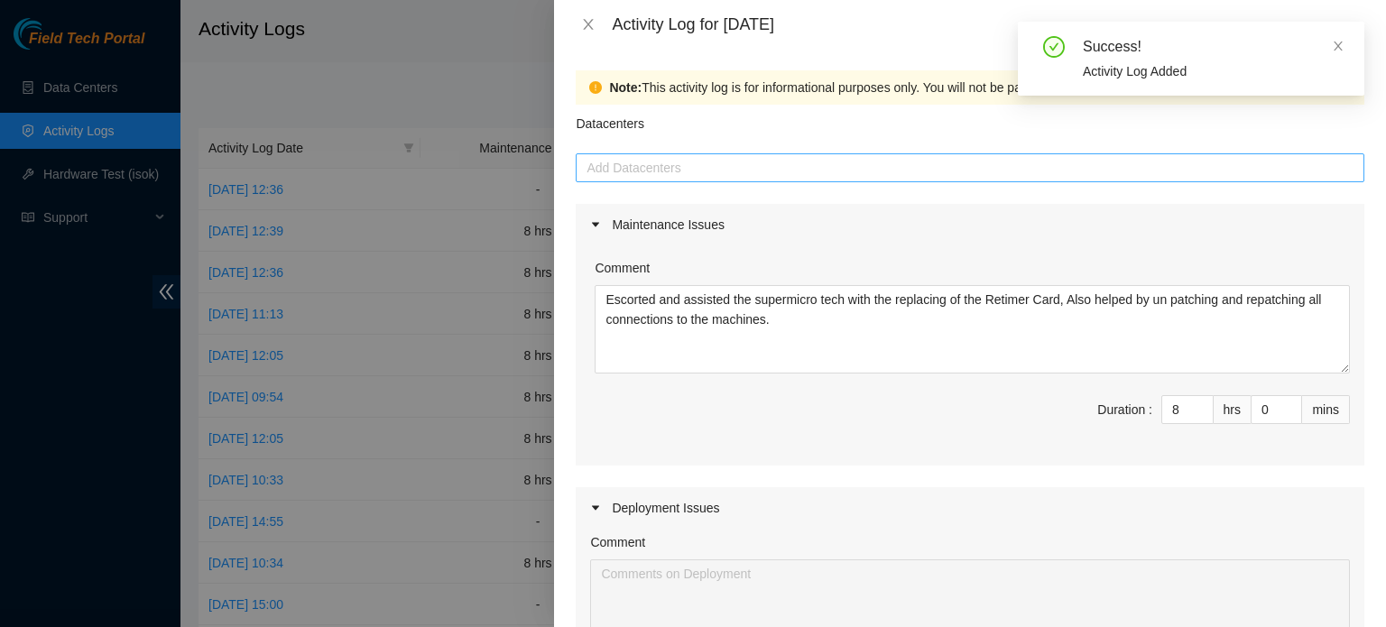
click at [657, 158] on div at bounding box center [970, 168] width 780 height 22
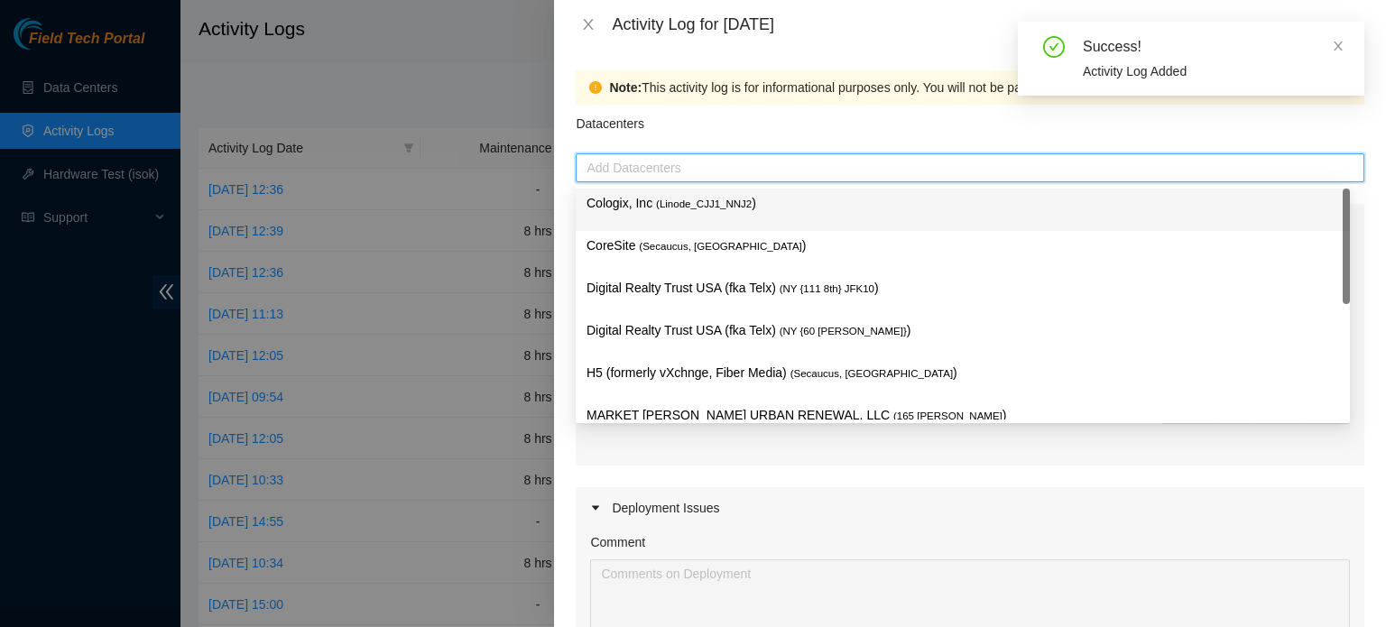
click at [661, 190] on div "Cologix, Inc ( Linode_CJJ1_NNJ2 )" at bounding box center [963, 210] width 774 height 42
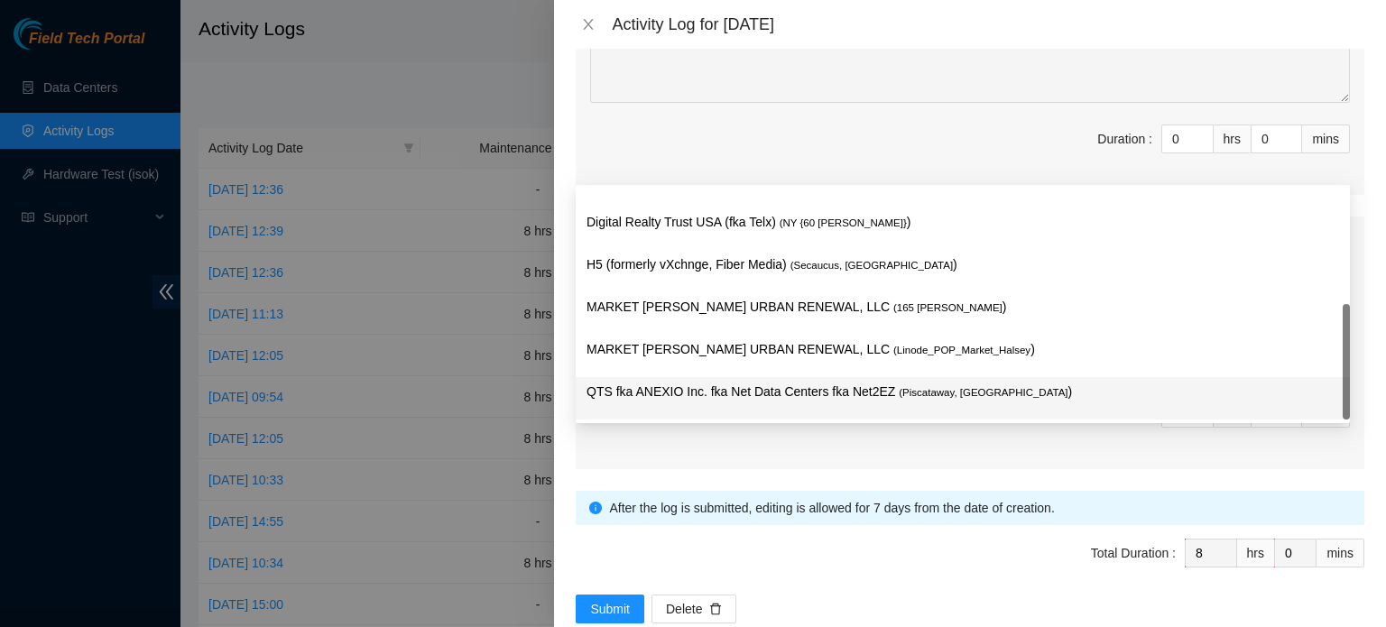
scroll to position [580, 0]
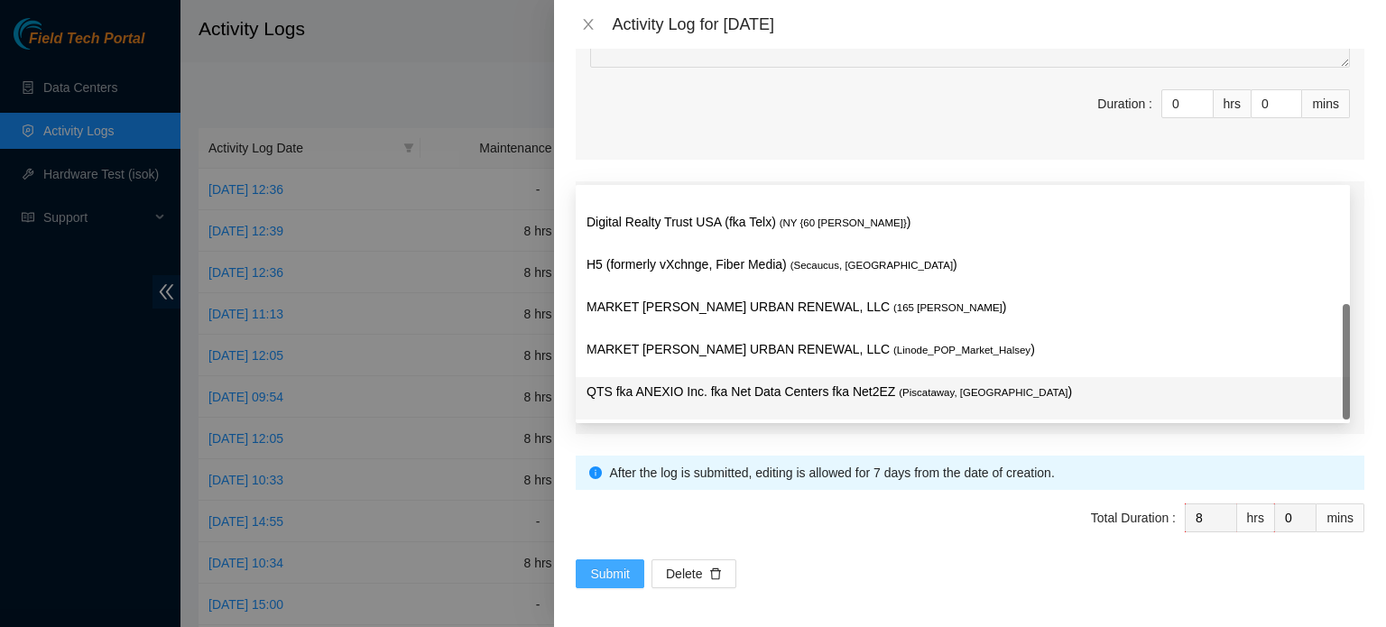
click at [609, 564] on span "Submit" at bounding box center [610, 574] width 40 height 20
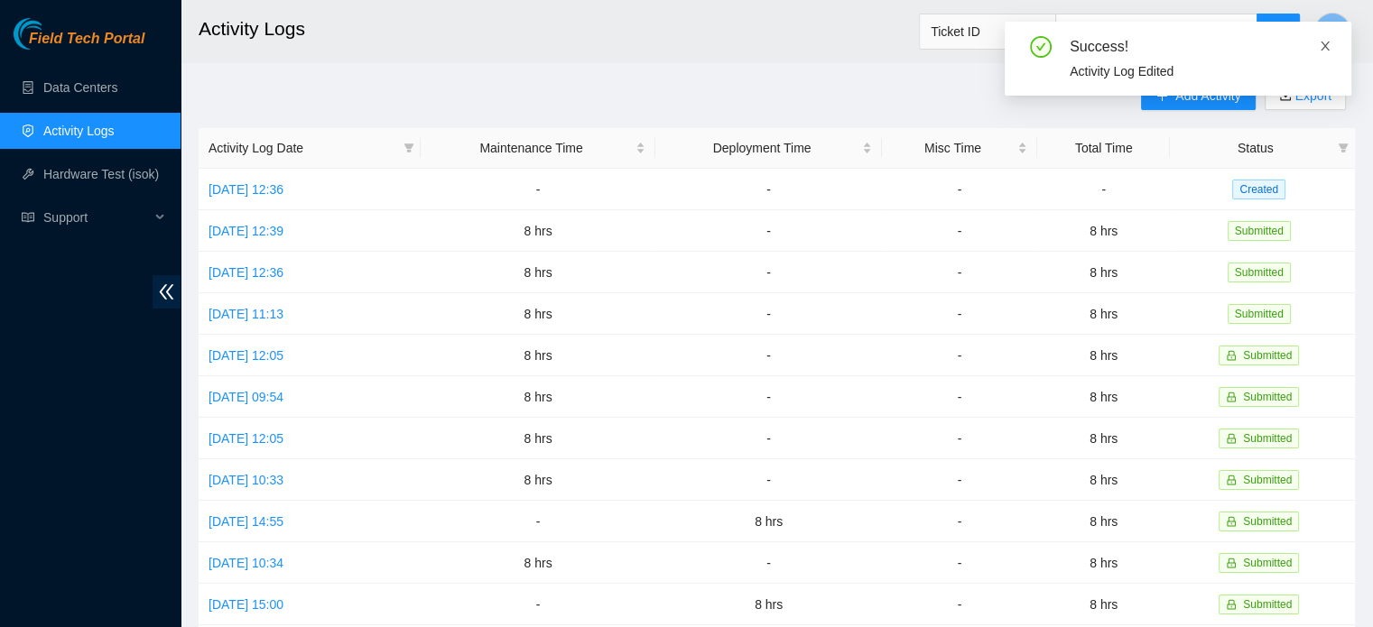
click at [1328, 43] on icon "close" at bounding box center [1325, 46] width 13 height 13
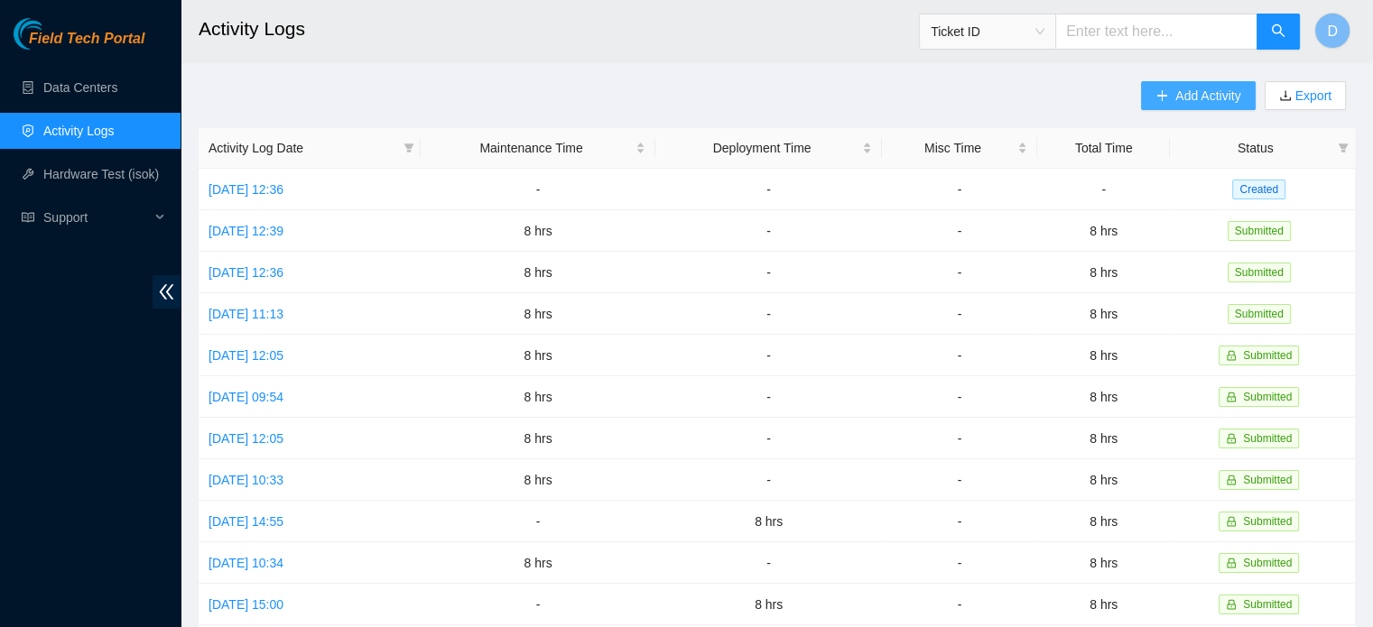
click at [1189, 93] on span "Add Activity" at bounding box center [1207, 96] width 65 height 20
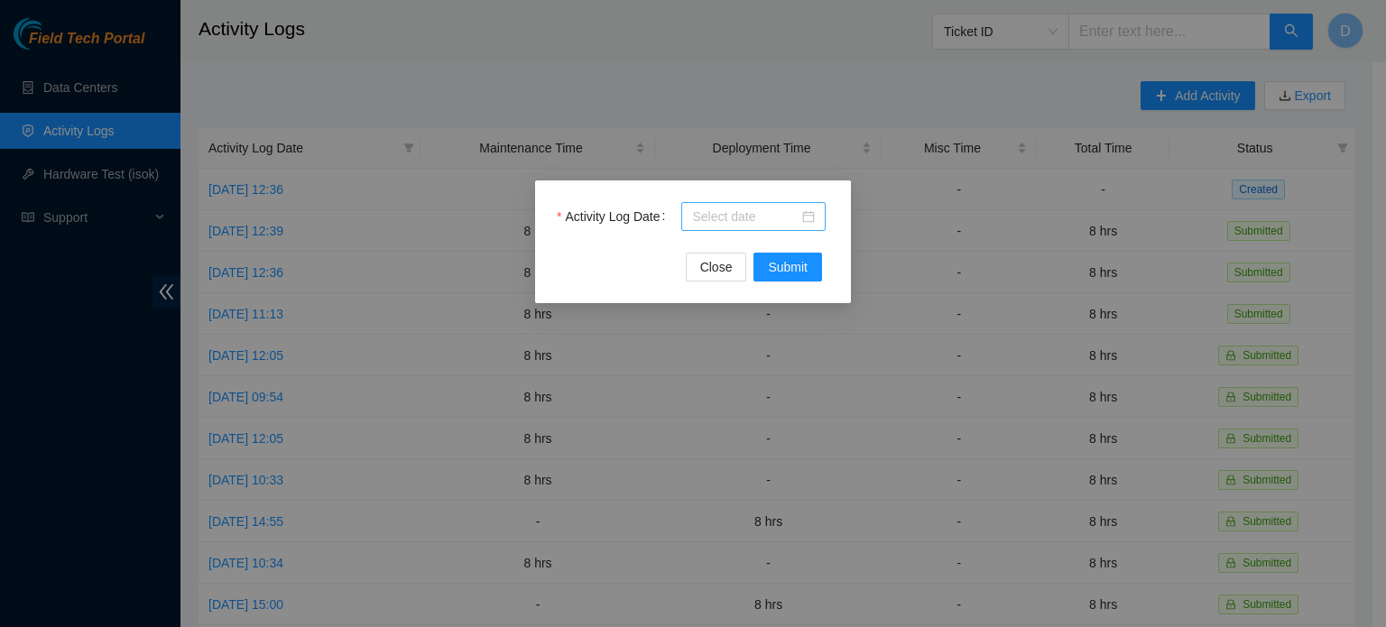
click at [815, 217] on div at bounding box center [753, 217] width 123 height 20
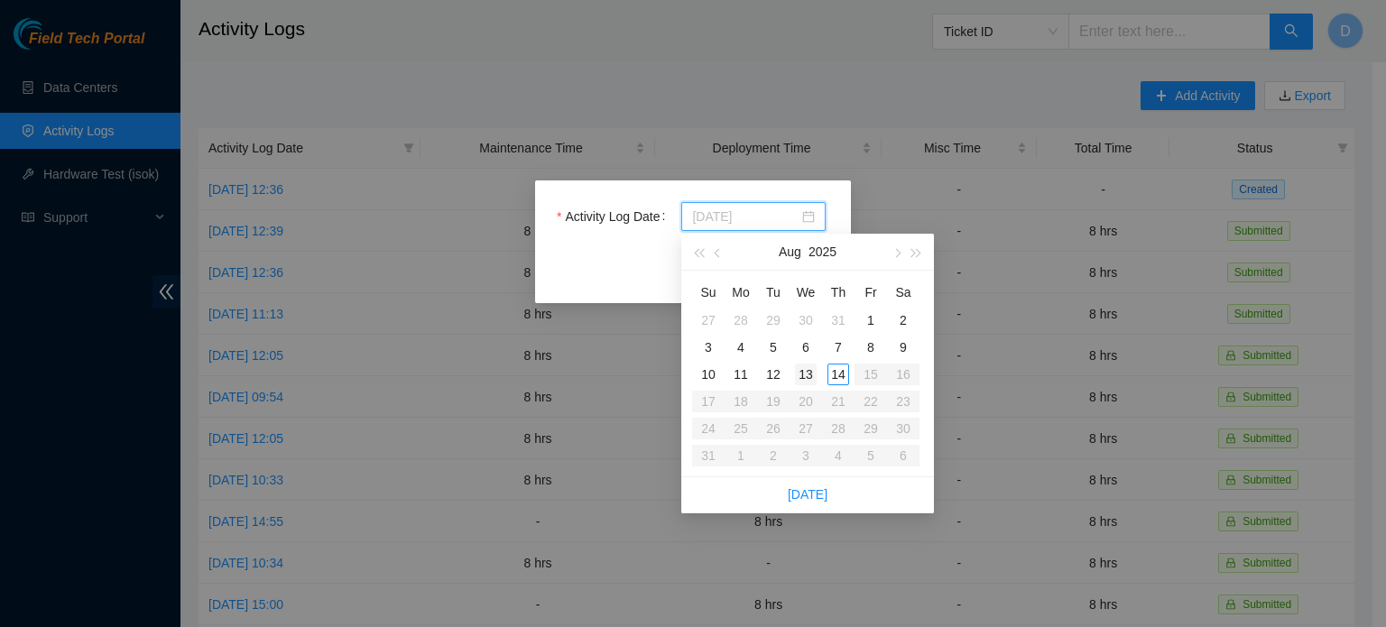
type input "2025-08-13"
click at [801, 376] on div "13" at bounding box center [806, 375] width 22 height 22
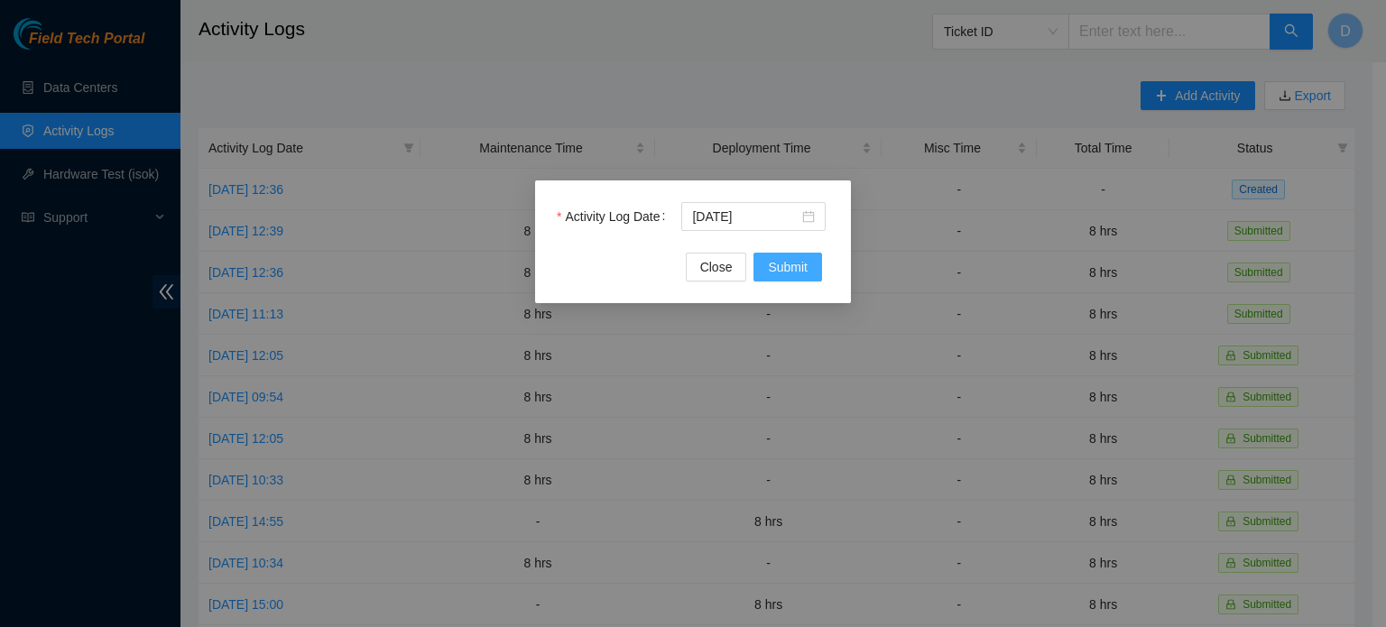
click at [796, 264] on span "Submit" at bounding box center [788, 267] width 40 height 20
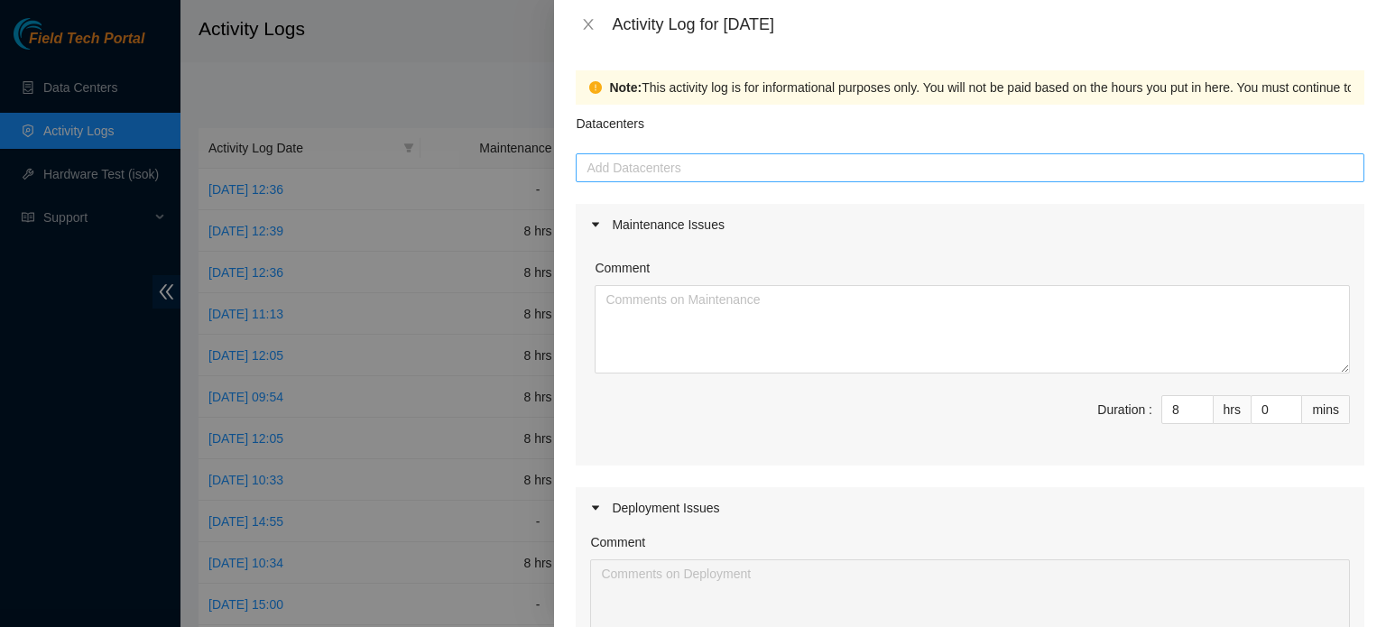
click at [727, 167] on div at bounding box center [970, 168] width 780 height 22
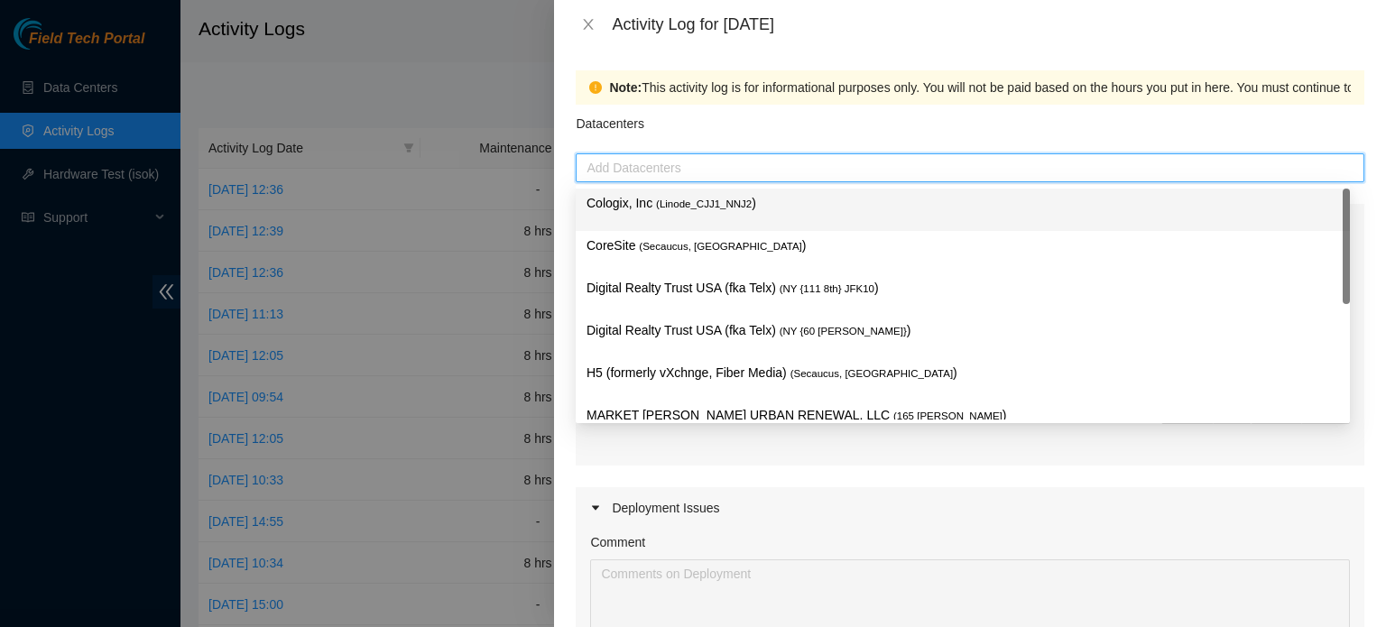
click at [713, 208] on span "( Linode_CJJ1_NNJ2" at bounding box center [704, 204] width 96 height 11
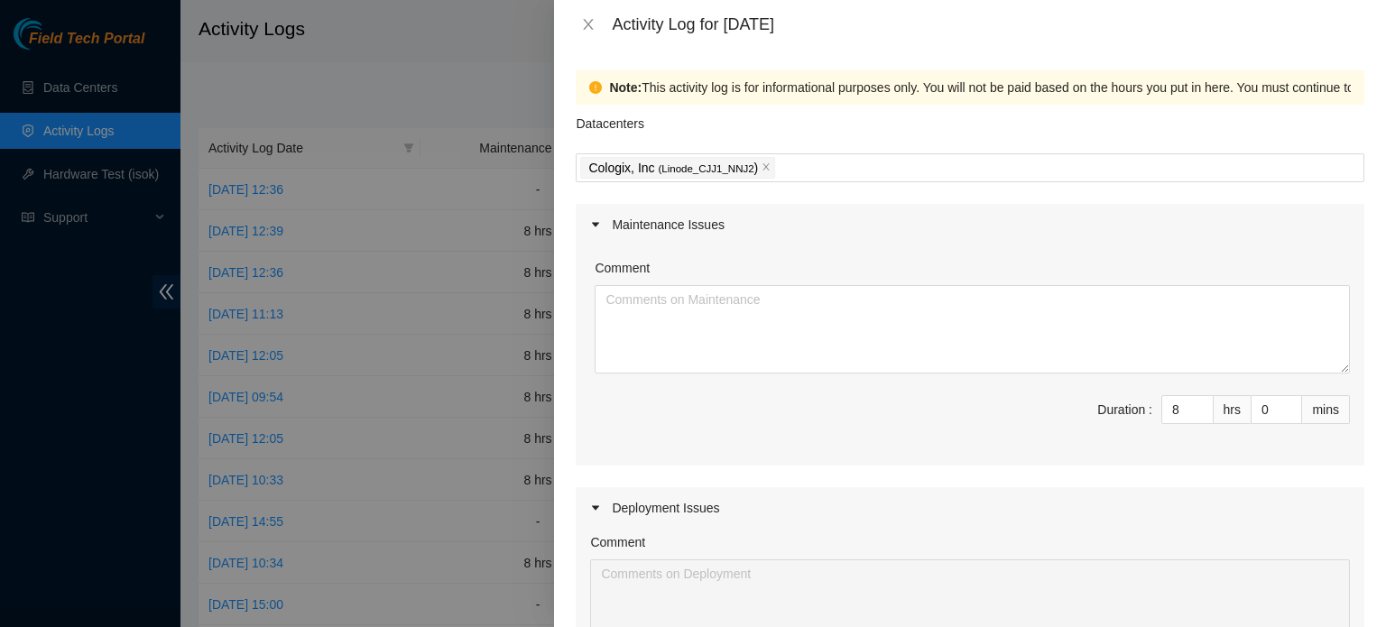
click at [824, 121] on div "Datacenters" at bounding box center [970, 129] width 789 height 49
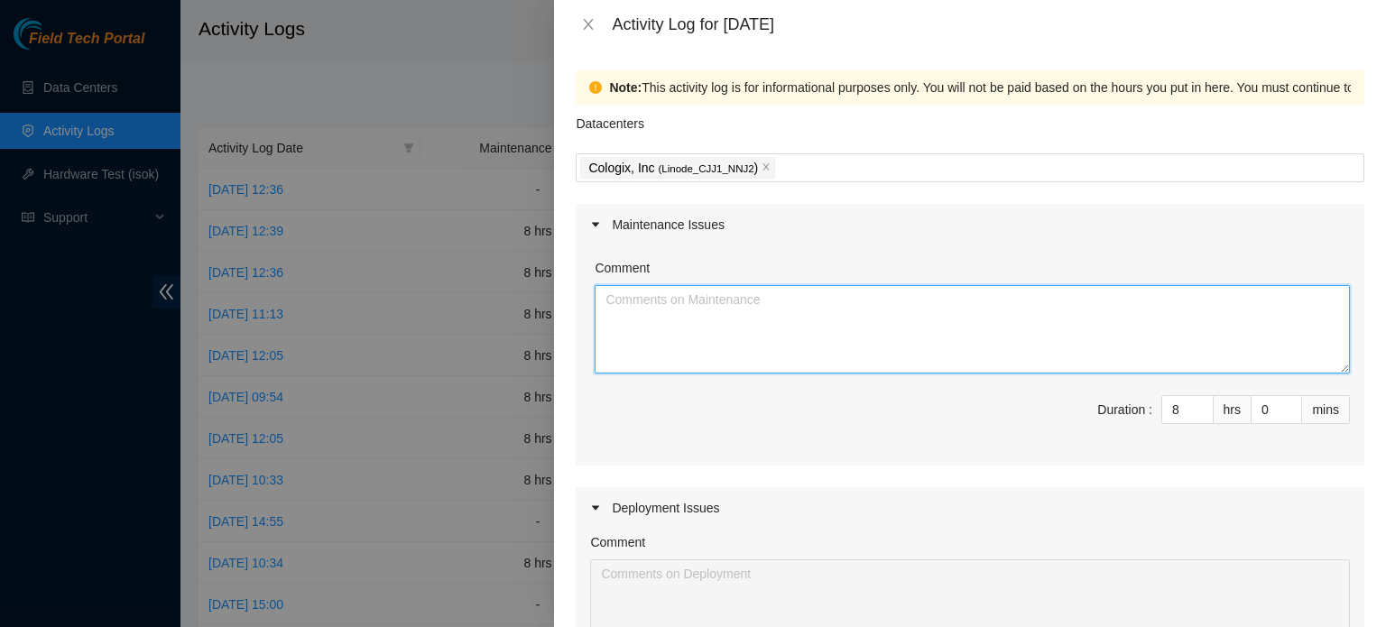
click at [940, 362] on textarea "Comment" at bounding box center [972, 329] width 755 height 88
paste textarea "Continued Escorting and assisting the supermicro tech with the replacing of the…"
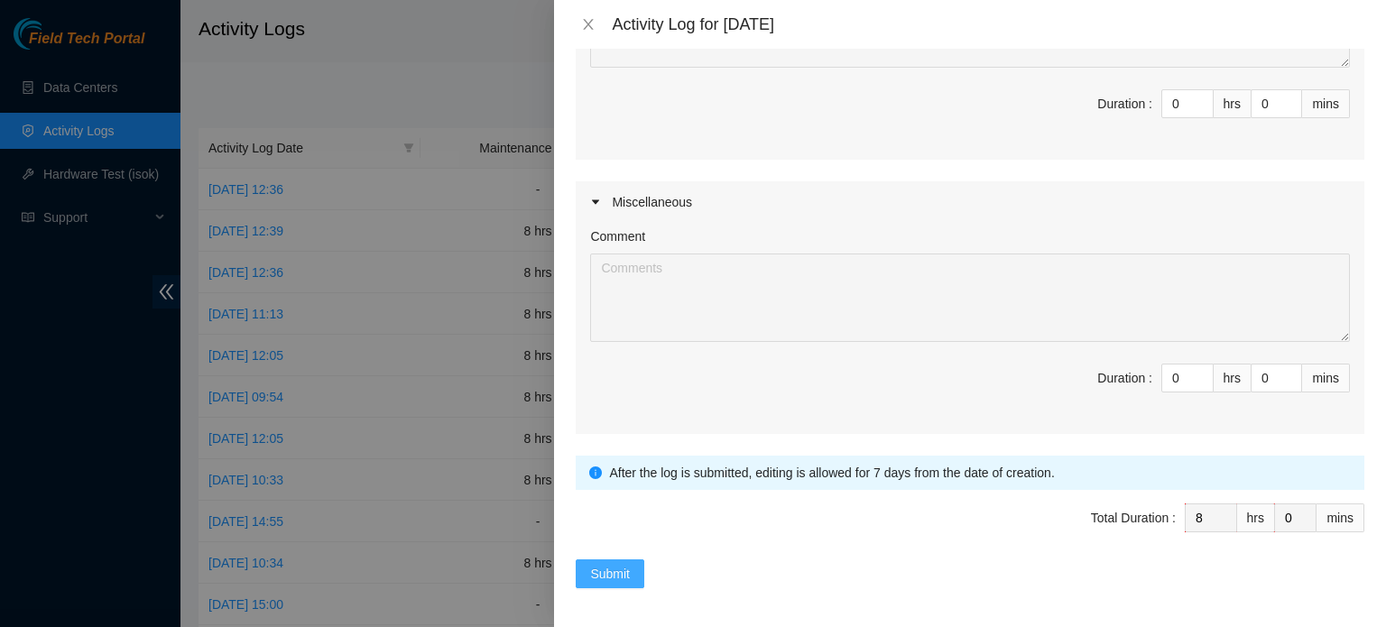
type textarea "Continued Escorting and assisting the supermicro tech with the replacing of the…"
click at [600, 576] on span "Submit" at bounding box center [610, 574] width 40 height 20
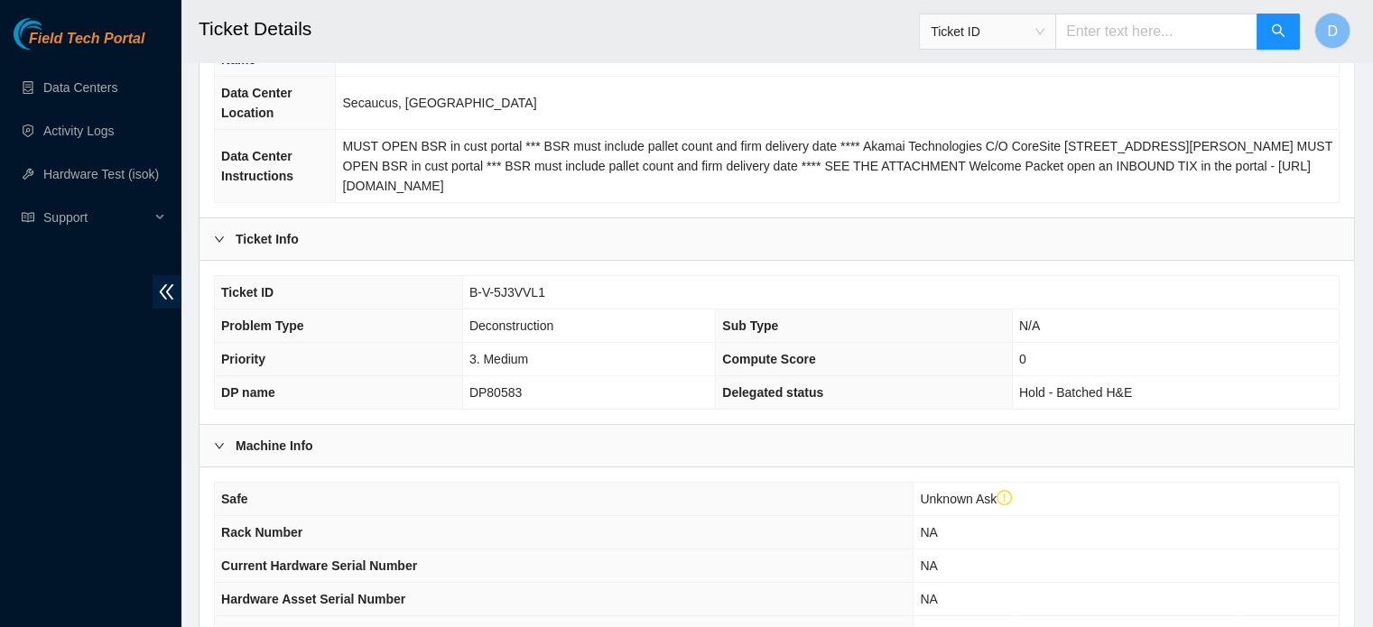
scroll to position [606, 0]
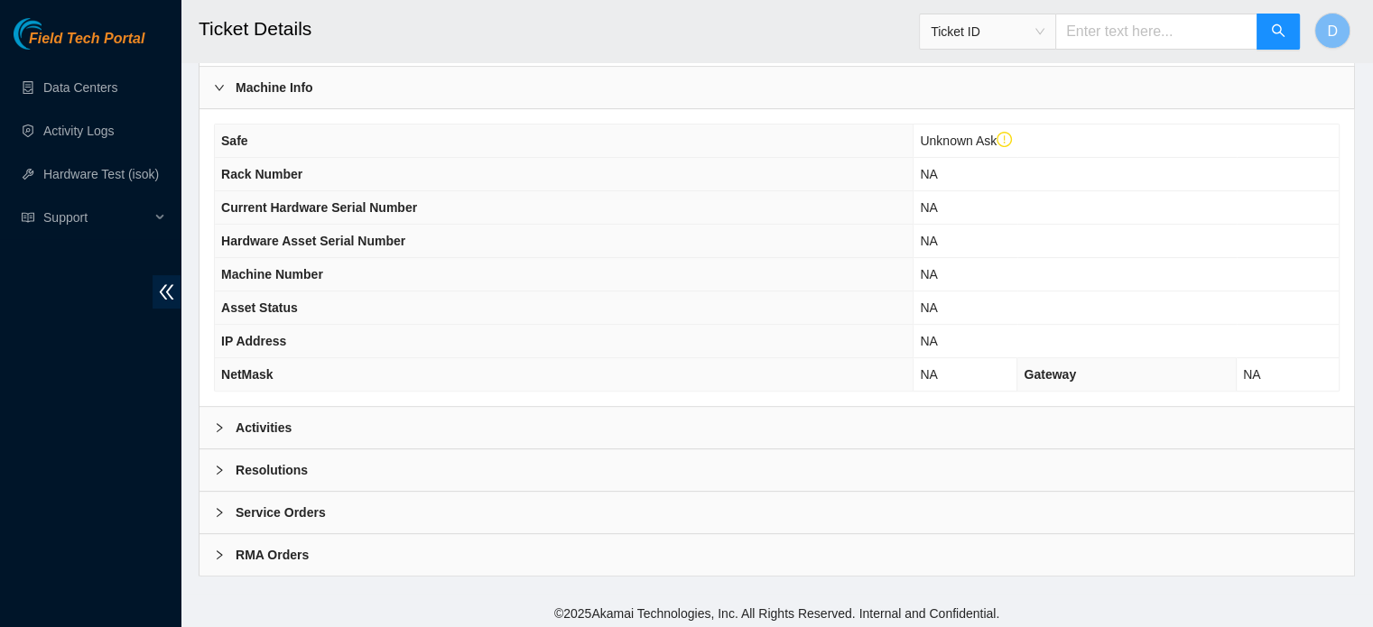
click at [326, 453] on div "Resolutions" at bounding box center [776, 470] width 1154 height 42
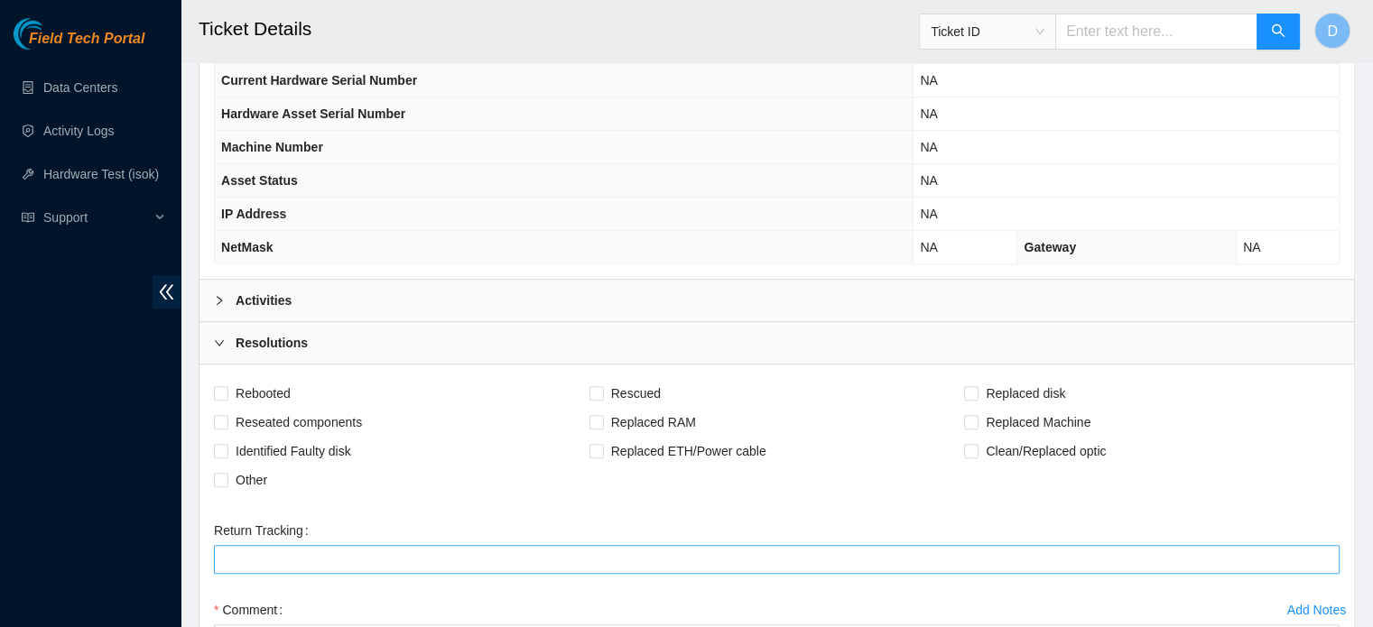
scroll to position [877, 0]
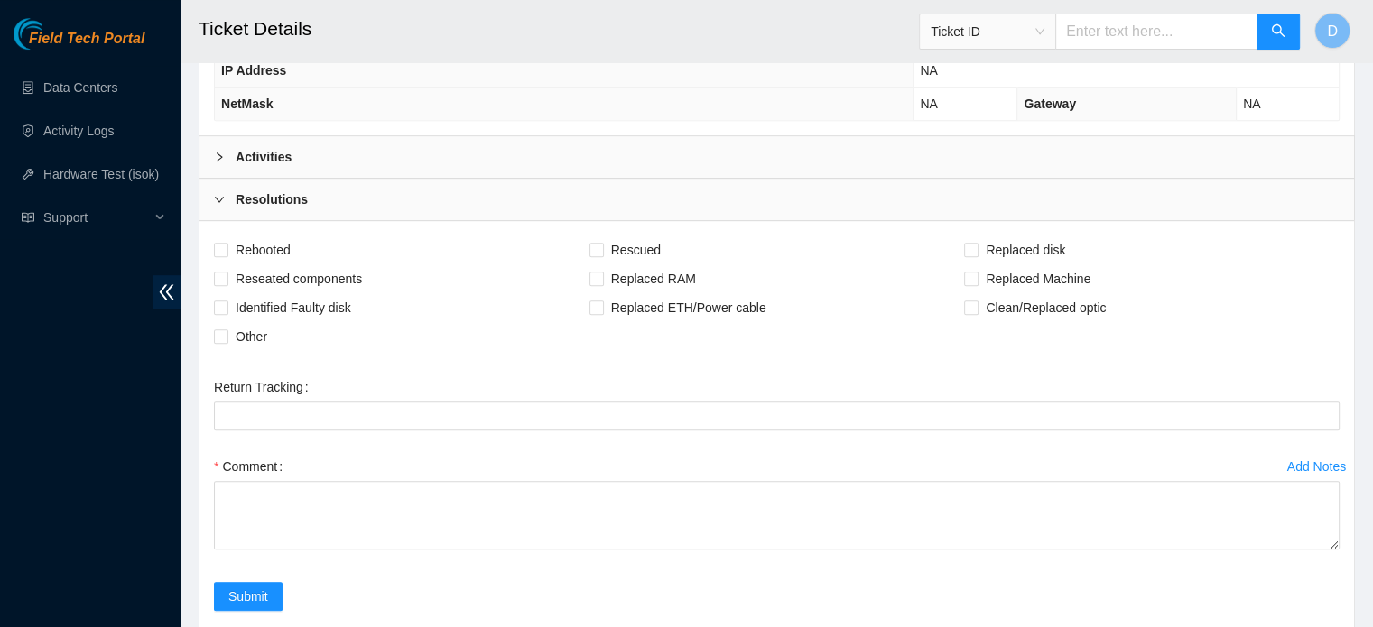
click at [297, 144] on div "Activities" at bounding box center [776, 157] width 1154 height 42
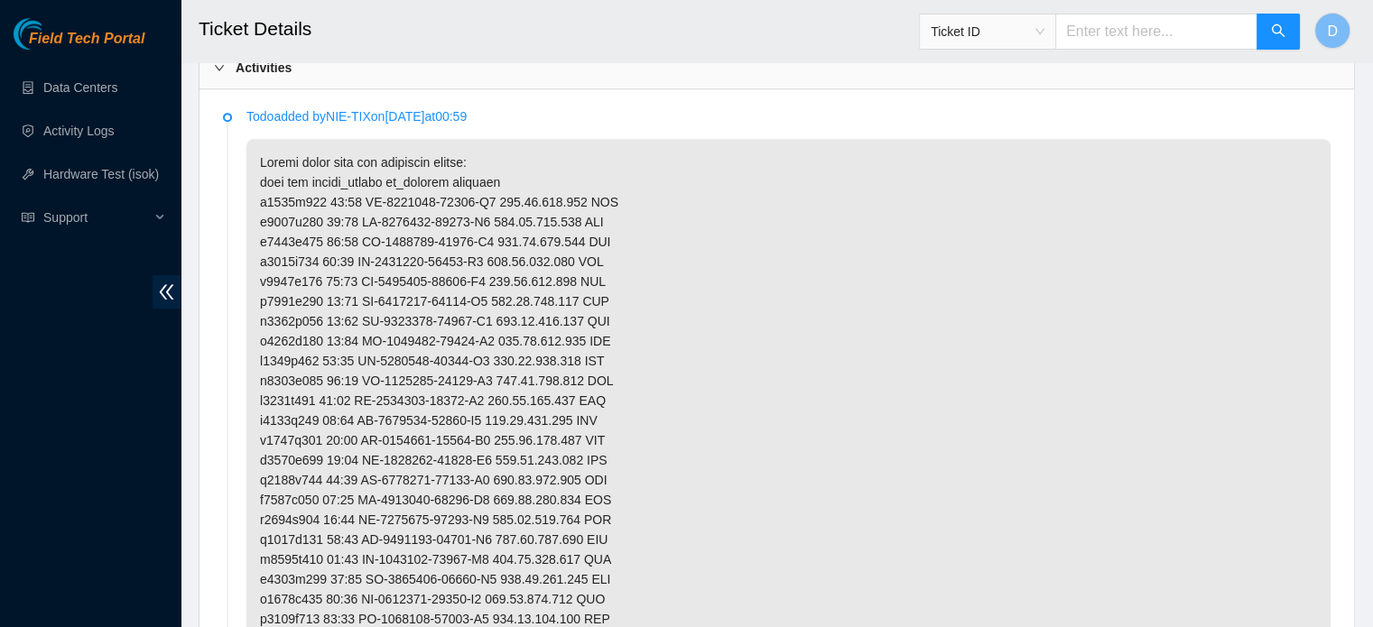
scroll to position [968, 0]
drag, startPoint x: 251, startPoint y: 171, endPoint x: 480, endPoint y: 174, distance: 229.3
copy p "Please power down the following assets"
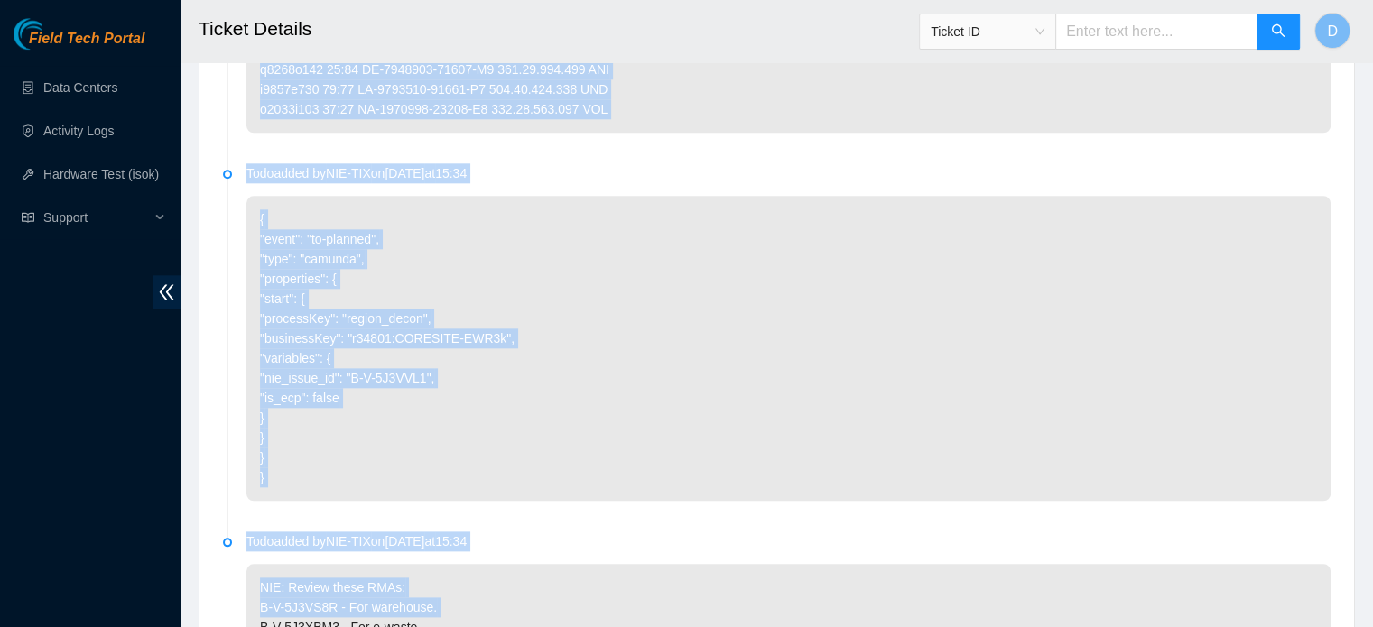
scroll to position [2029, 0]
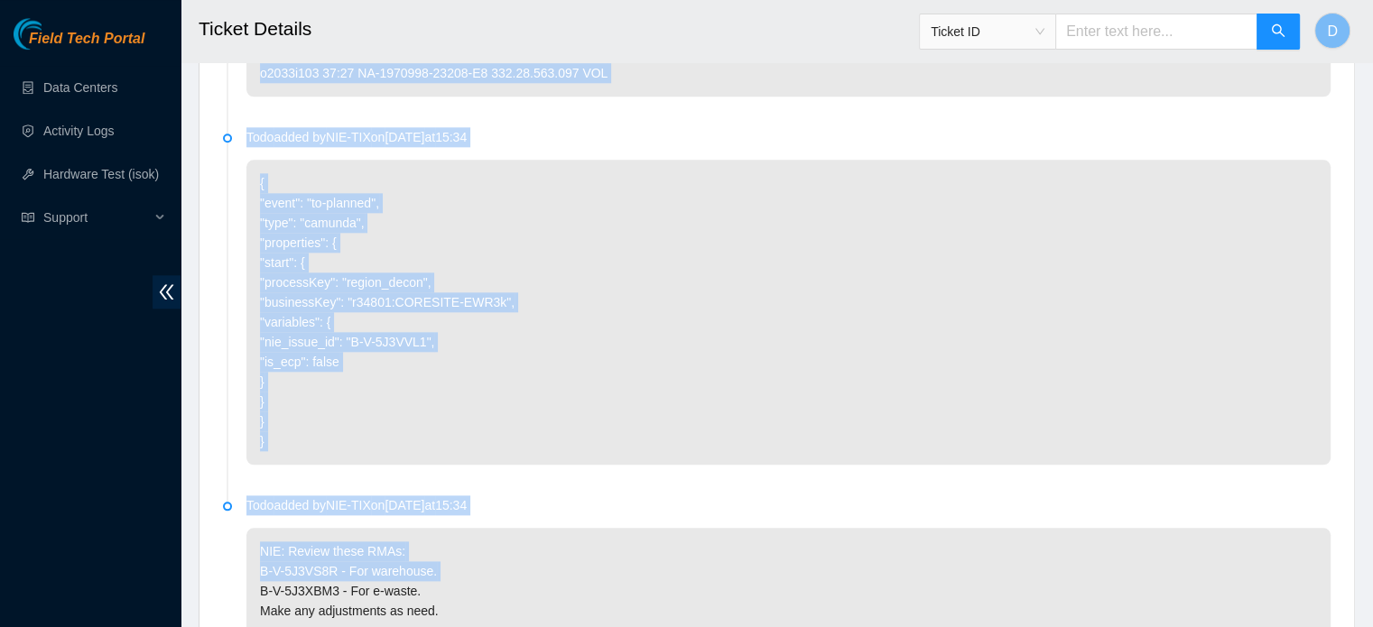
drag, startPoint x: 260, startPoint y: 133, endPoint x: 618, endPoint y: 97, distance: 360.1
copy p "c1110r114 01:00 CT-4190221-00540-N0 104.70.120.132 YES c1110r114 01:01 CT-41902…"
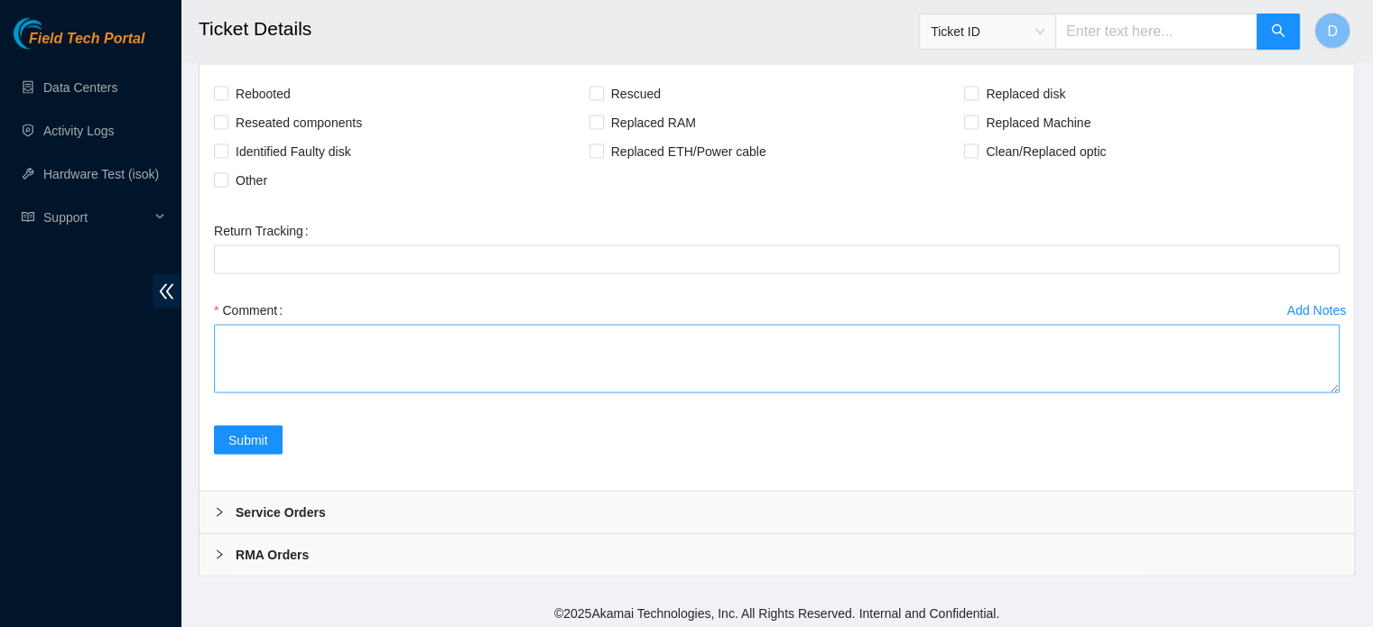
scroll to position [3754, 0]
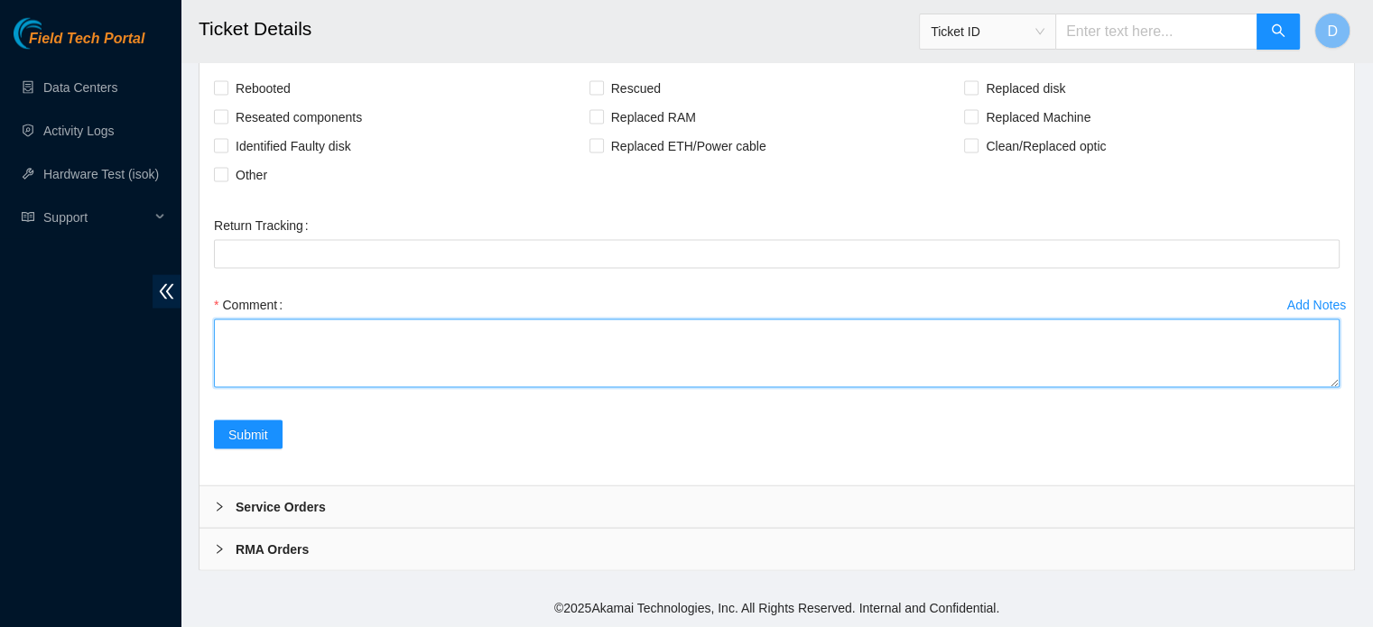
click at [258, 367] on textarea "Comment" at bounding box center [776, 353] width 1125 height 69
paste textarea "c1110r114 01:00 CT-4190221-00540-N0 104.70.120.132 YES c1110r114 01:01 CT-41902…"
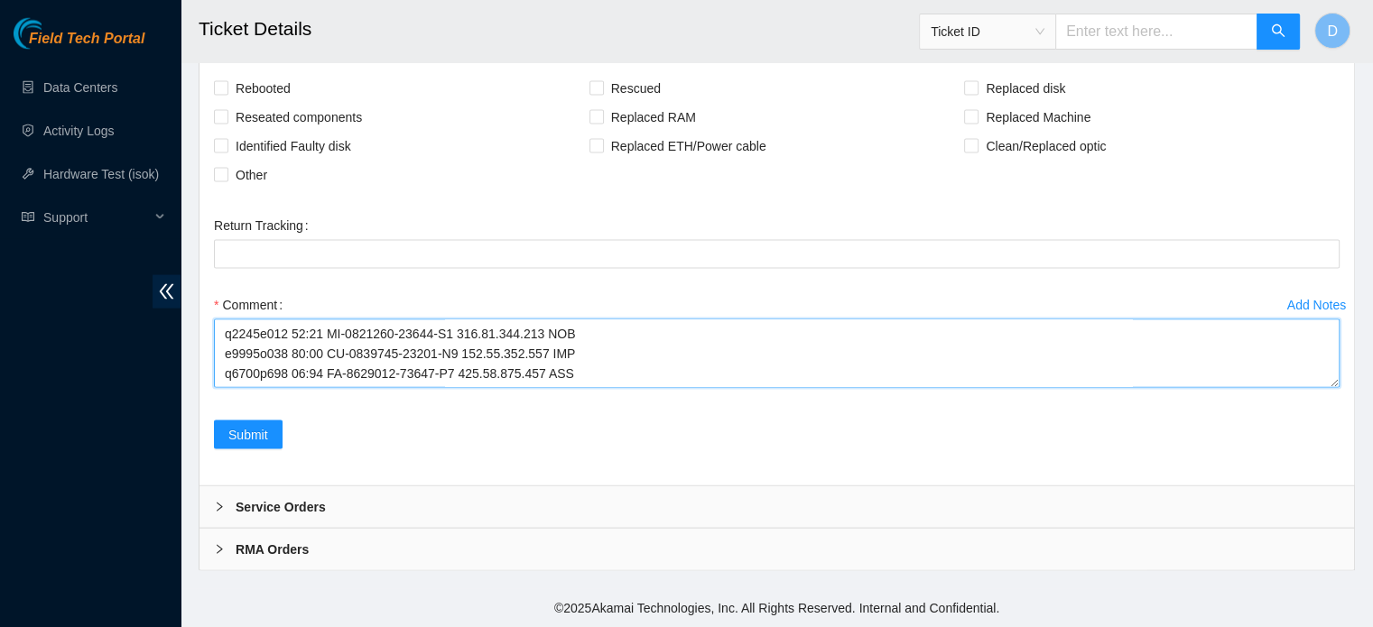
scroll to position [0, 0]
click at [233, 331] on textarea "Comment" at bounding box center [776, 353] width 1125 height 69
click at [220, 335] on textarea "Comment" at bounding box center [776, 353] width 1125 height 69
paste textarea "Please power down the following assets"
drag, startPoint x: 259, startPoint y: 329, endPoint x: 124, endPoint y: 322, distance: 135.6
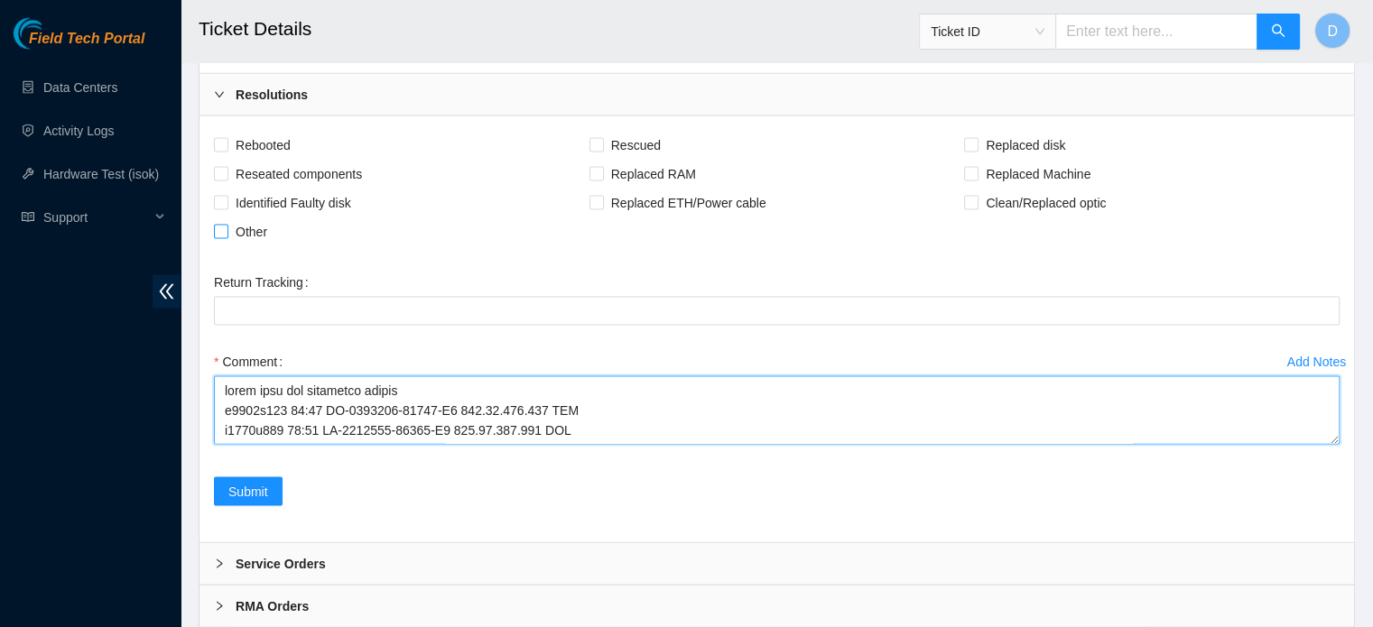
type textarea "power down the following assets c1110r114 01:00 CT-4190221-00540-N0 104.70.120.…"
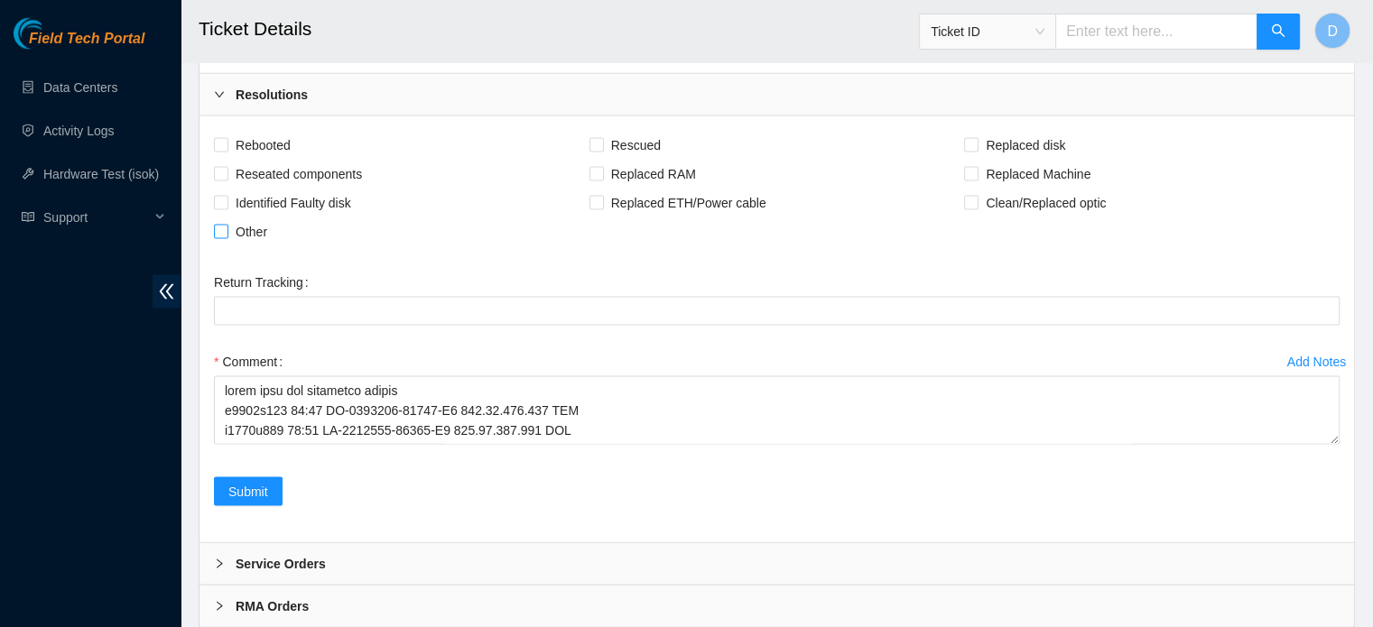
click at [219, 237] on input "Other" at bounding box center [220, 231] width 13 height 13
checkbox input "true"
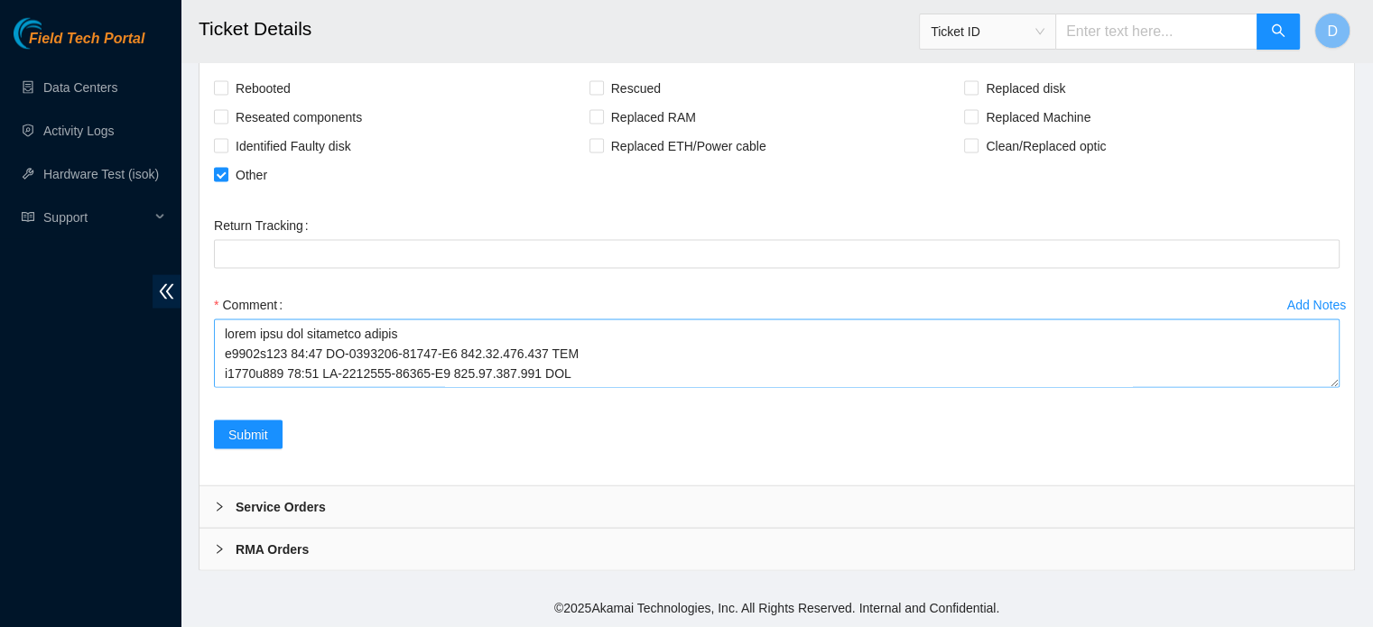
scroll to position [3754, 0]
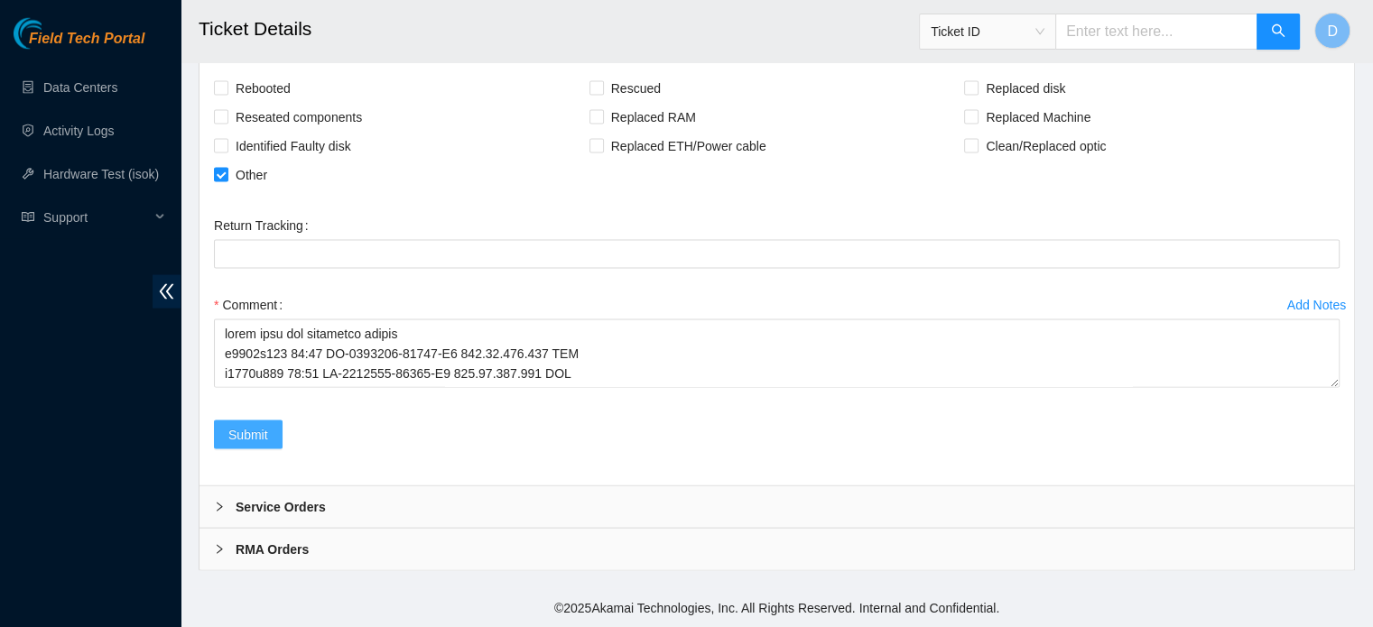
click at [245, 434] on span "Submit" at bounding box center [248, 435] width 40 height 20
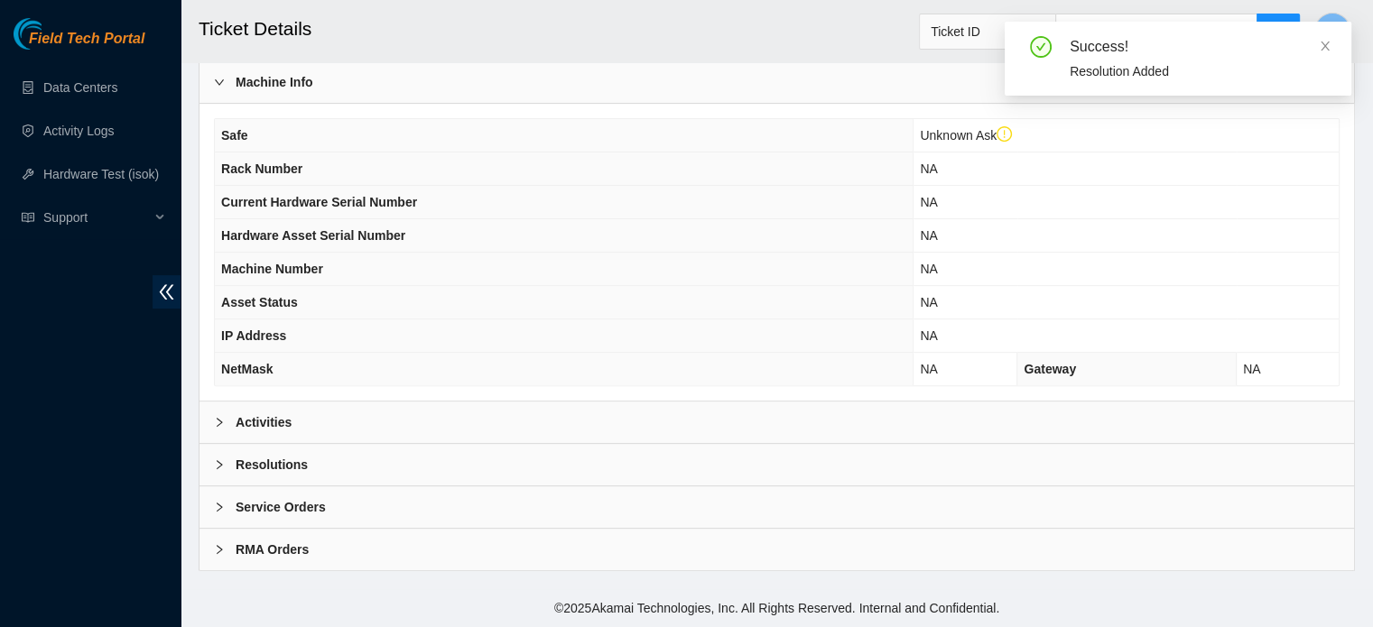
scroll to position [606, 0]
